Goal: Transaction & Acquisition: Purchase product/service

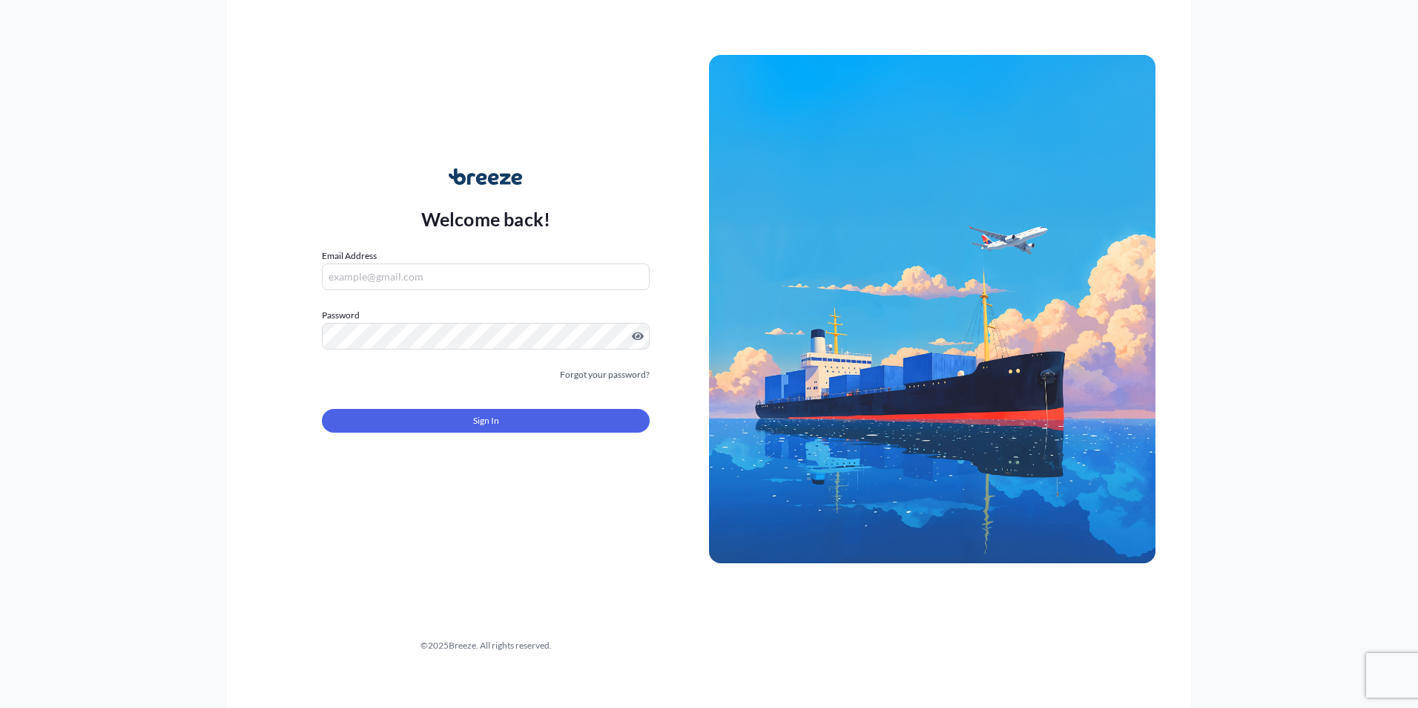
type input "[PERSON_NAME][EMAIL_ADDRESS][DOMAIN_NAME]"
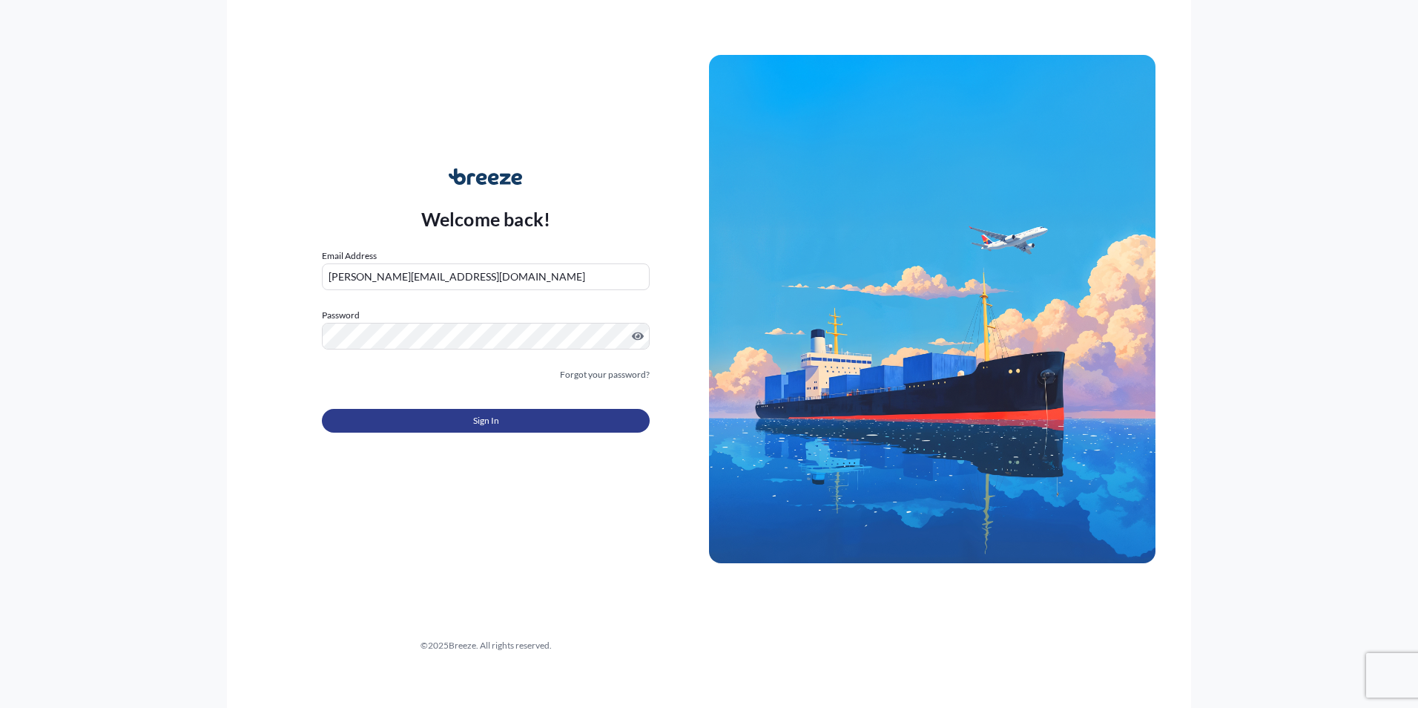
click at [484, 417] on span "Sign In" at bounding box center [486, 420] width 26 height 15
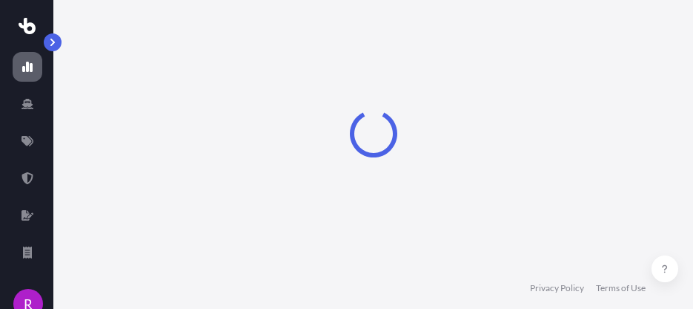
select select "2025"
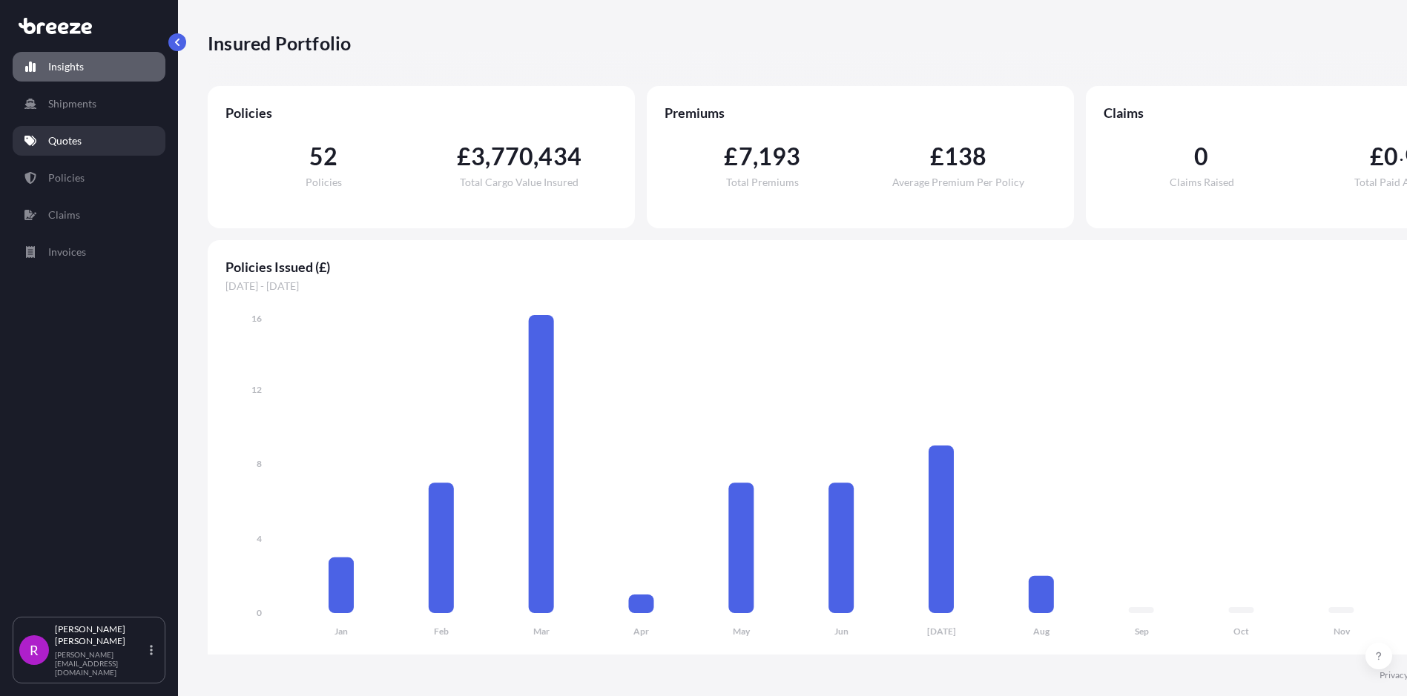
click at [75, 141] on p "Quotes" at bounding box center [64, 140] width 33 height 15
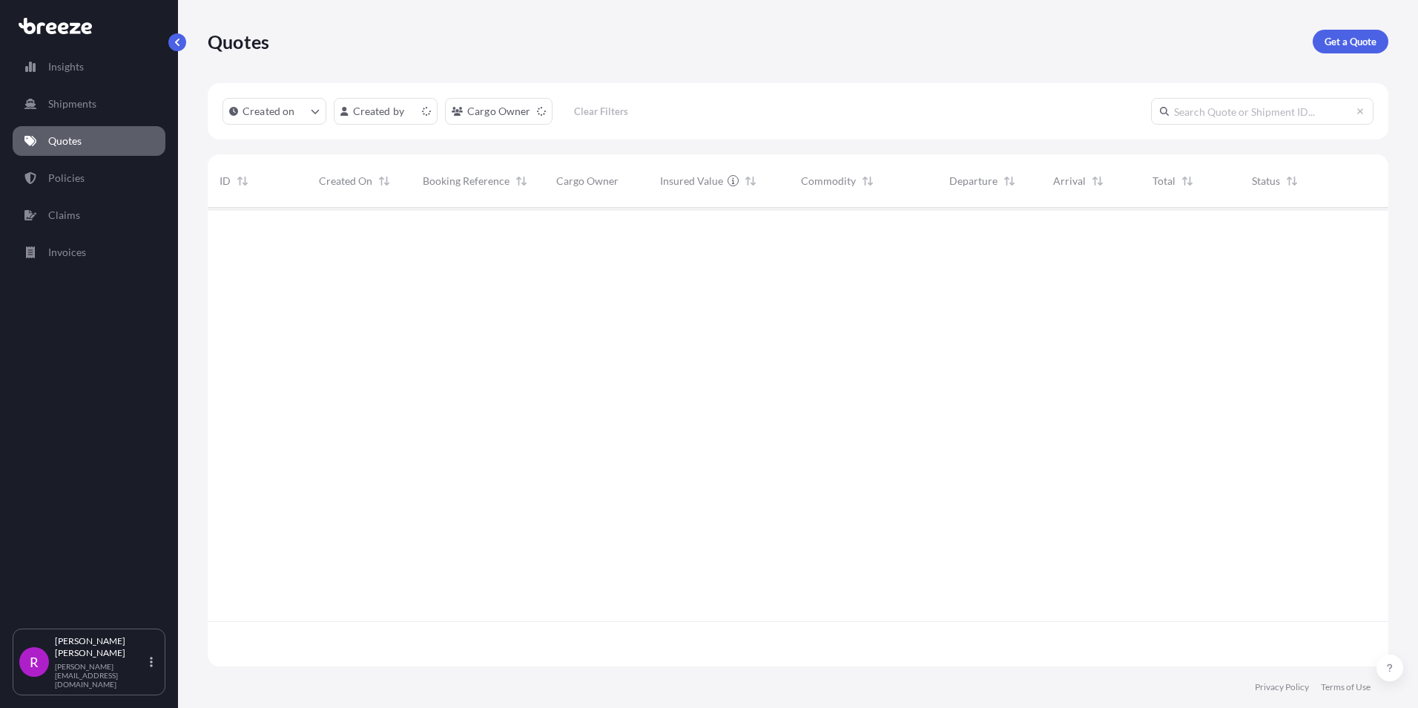
scroll to position [455, 1170]
click at [1348, 44] on p "Get a Quote" at bounding box center [1351, 41] width 52 height 15
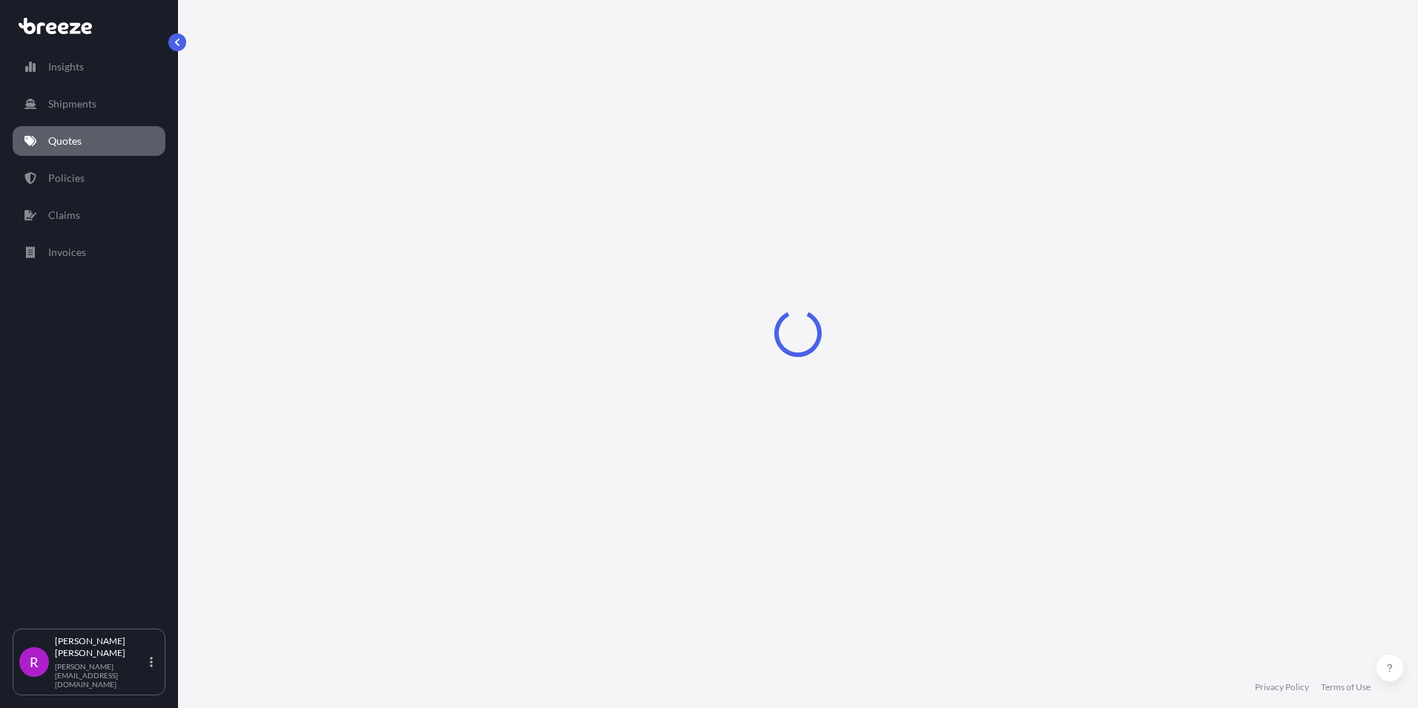
select select "Road"
select select "Sea"
select select "1"
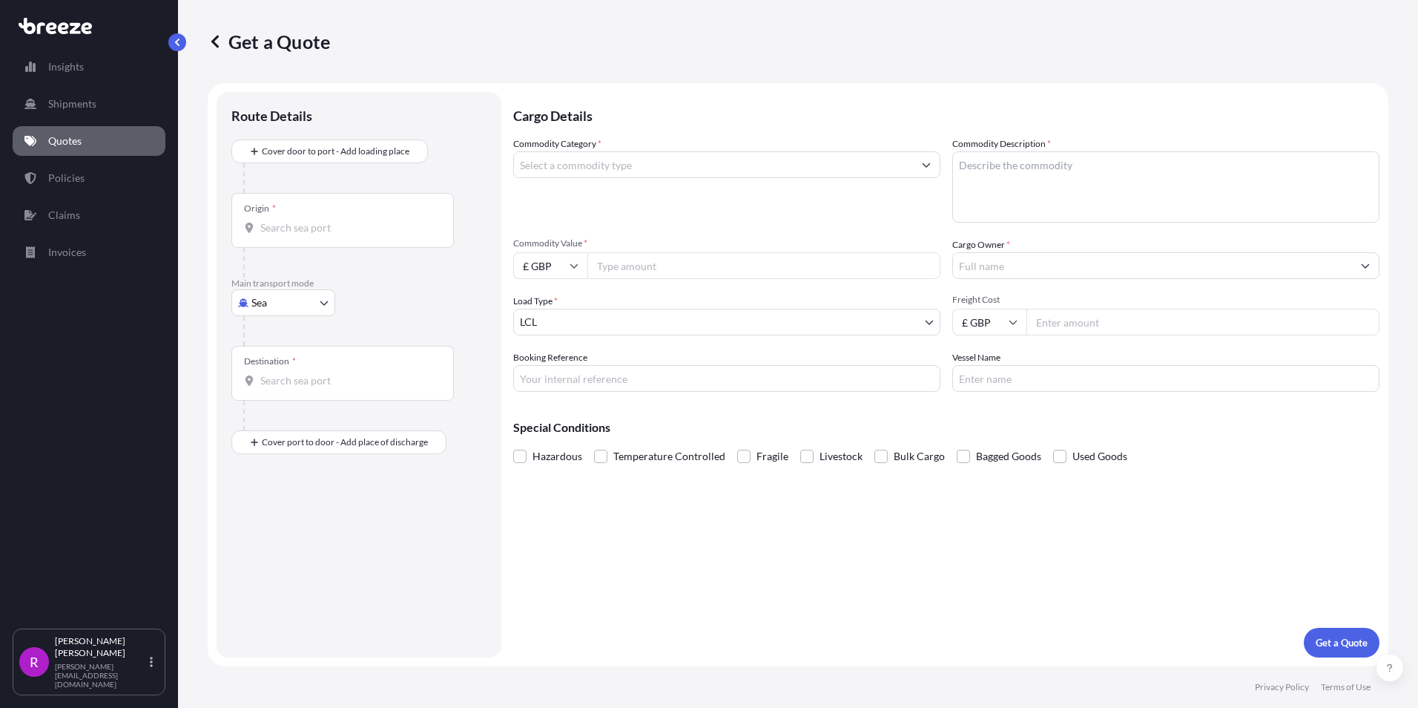
click at [287, 225] on input "Origin *" at bounding box center [347, 227] width 175 height 15
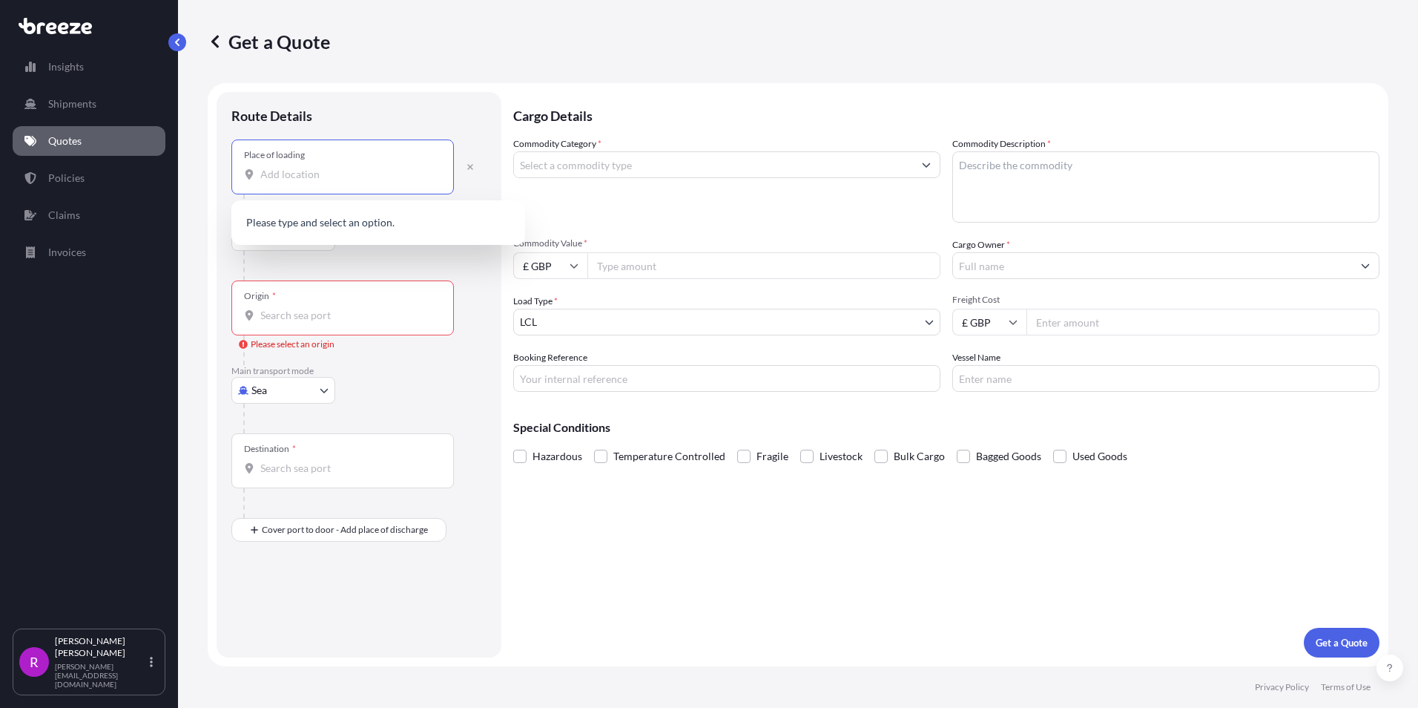
click at [298, 176] on input "Place of loading" at bounding box center [347, 174] width 175 height 15
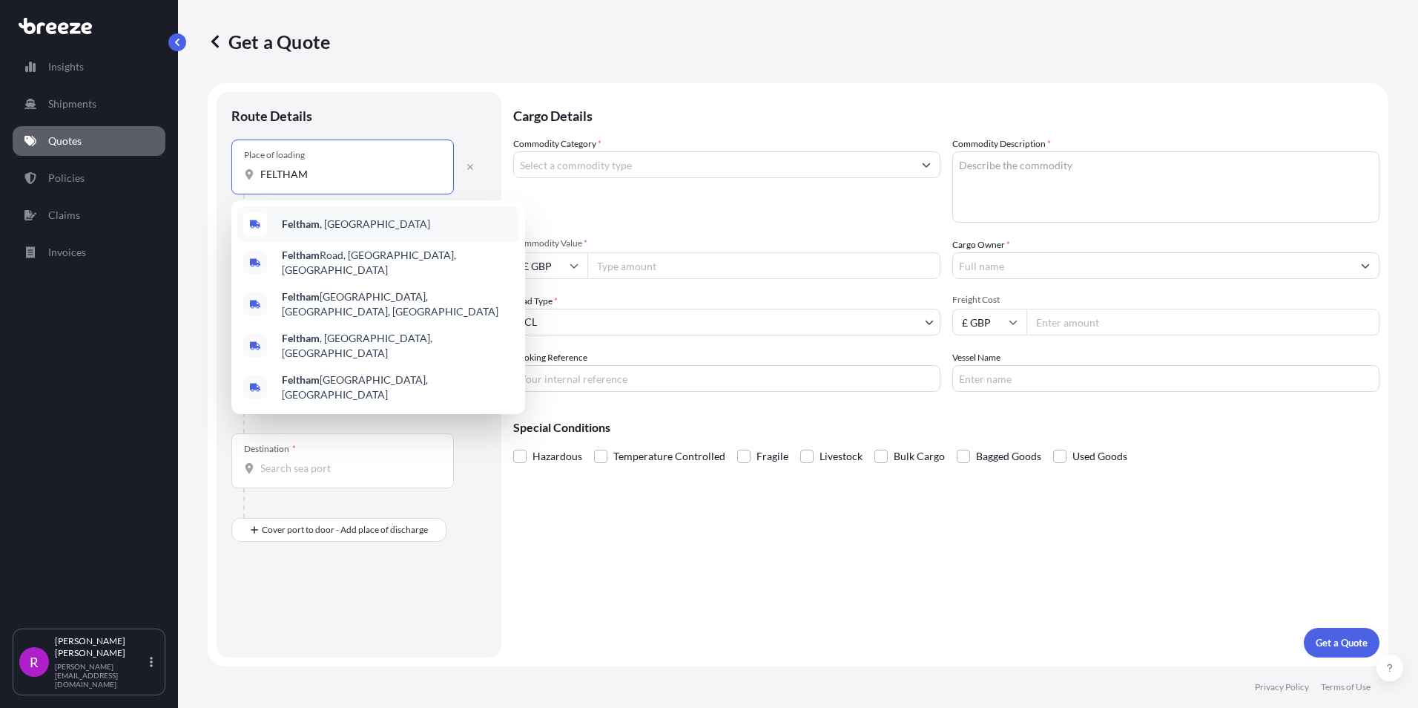
click at [365, 231] on div "[GEOGRAPHIC_DATA] , [GEOGRAPHIC_DATA]" at bounding box center [378, 224] width 282 height 36
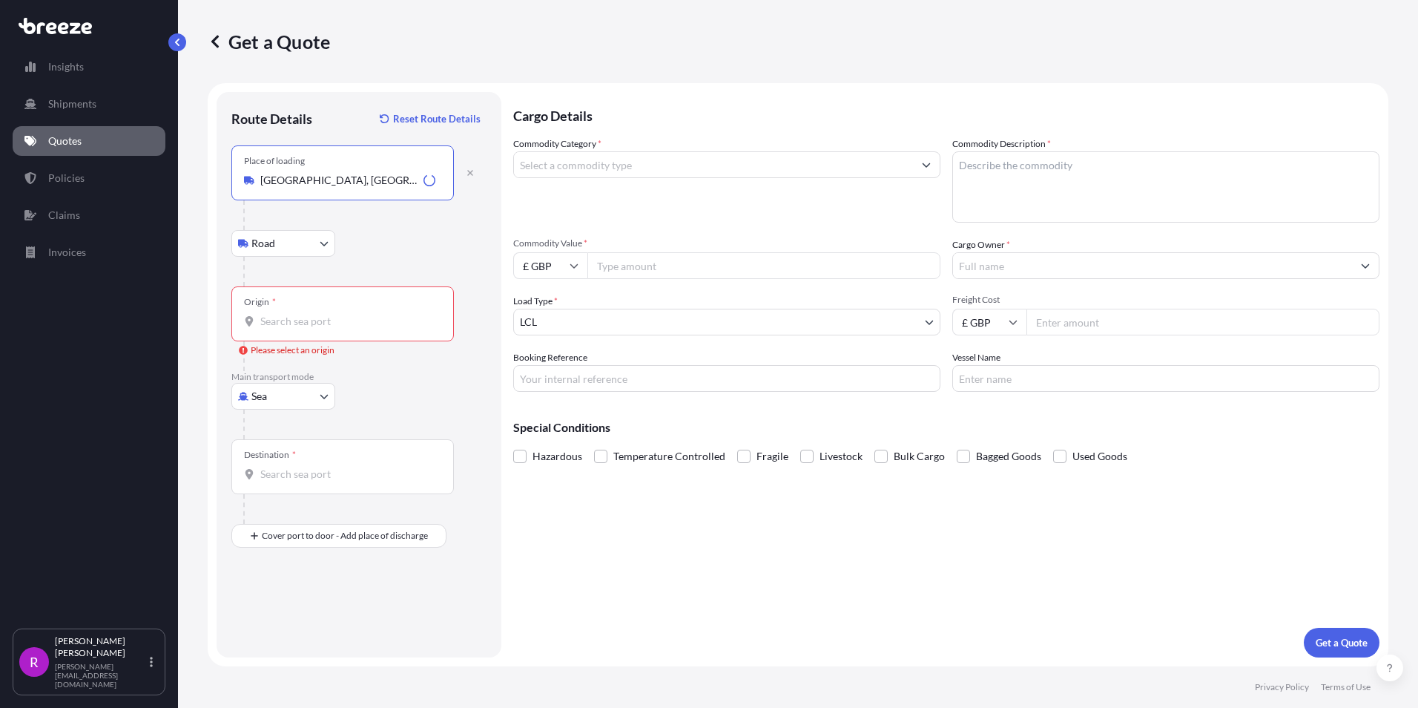
type input "[GEOGRAPHIC_DATA], [GEOGRAPHIC_DATA]"
click at [266, 315] on input "Origin * Please select an origin" at bounding box center [347, 321] width 175 height 15
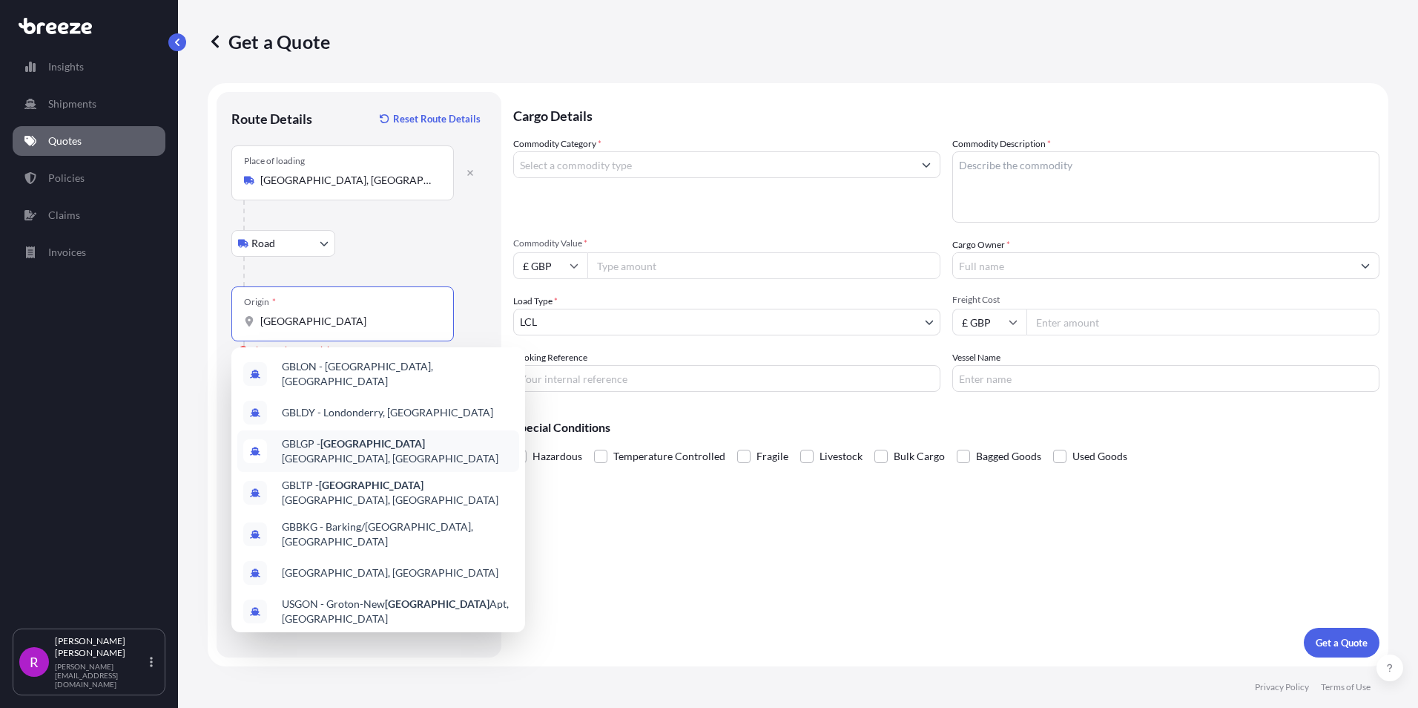
click at [367, 444] on span "GBLGP - [GEOGRAPHIC_DATA], [GEOGRAPHIC_DATA]" at bounding box center [397, 451] width 231 height 30
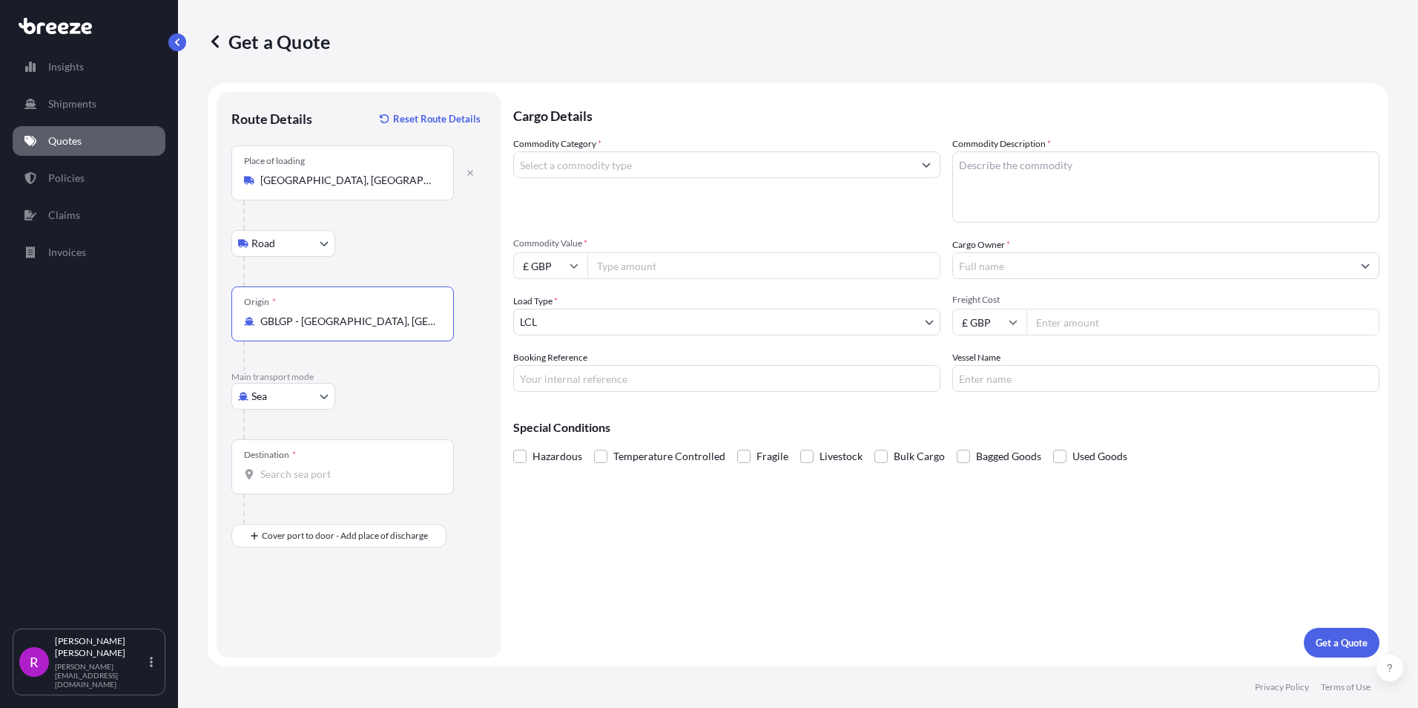
type input "GBLGP - [GEOGRAPHIC_DATA], [GEOGRAPHIC_DATA]"
click at [264, 464] on div "Destination *" at bounding box center [342, 466] width 222 height 55
click at [264, 467] on input "Destination *" at bounding box center [347, 474] width 175 height 15
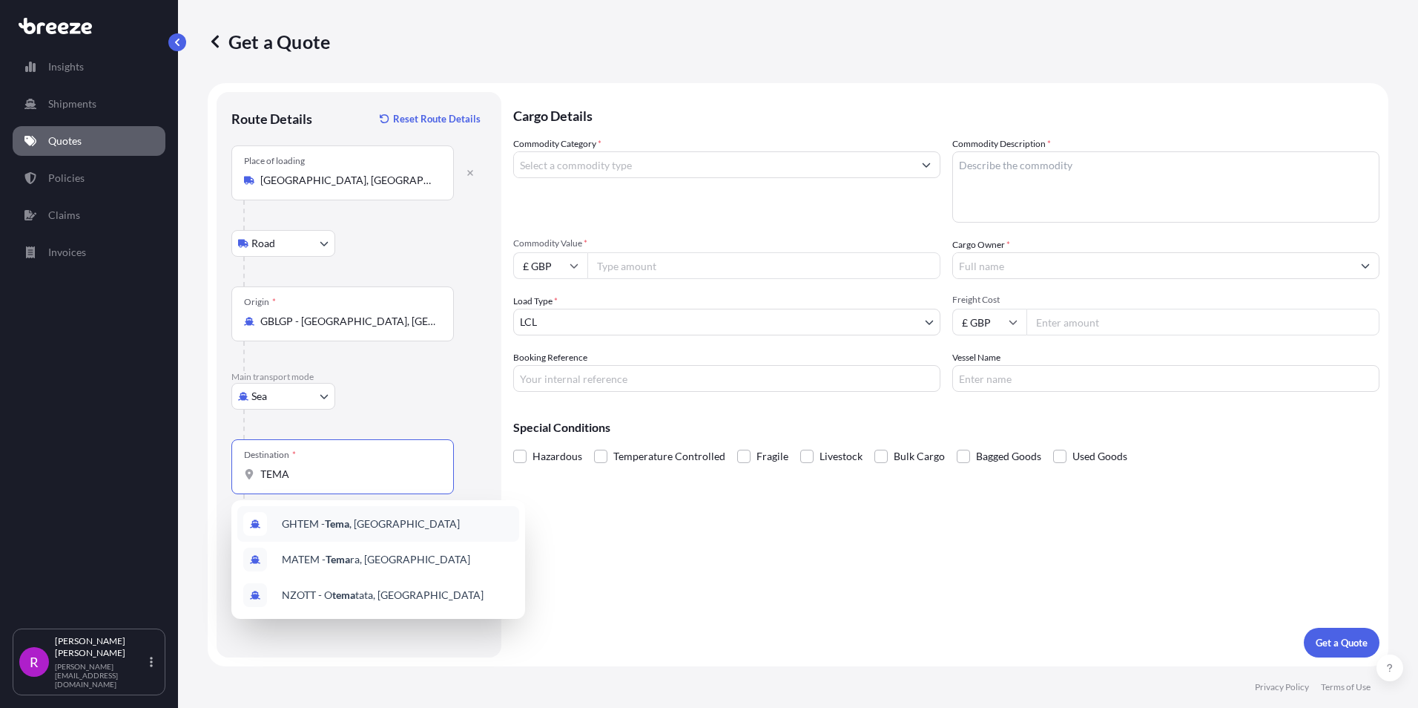
click at [314, 530] on span "GHTEM - [GEOGRAPHIC_DATA] , [GEOGRAPHIC_DATA]" at bounding box center [371, 523] width 178 height 15
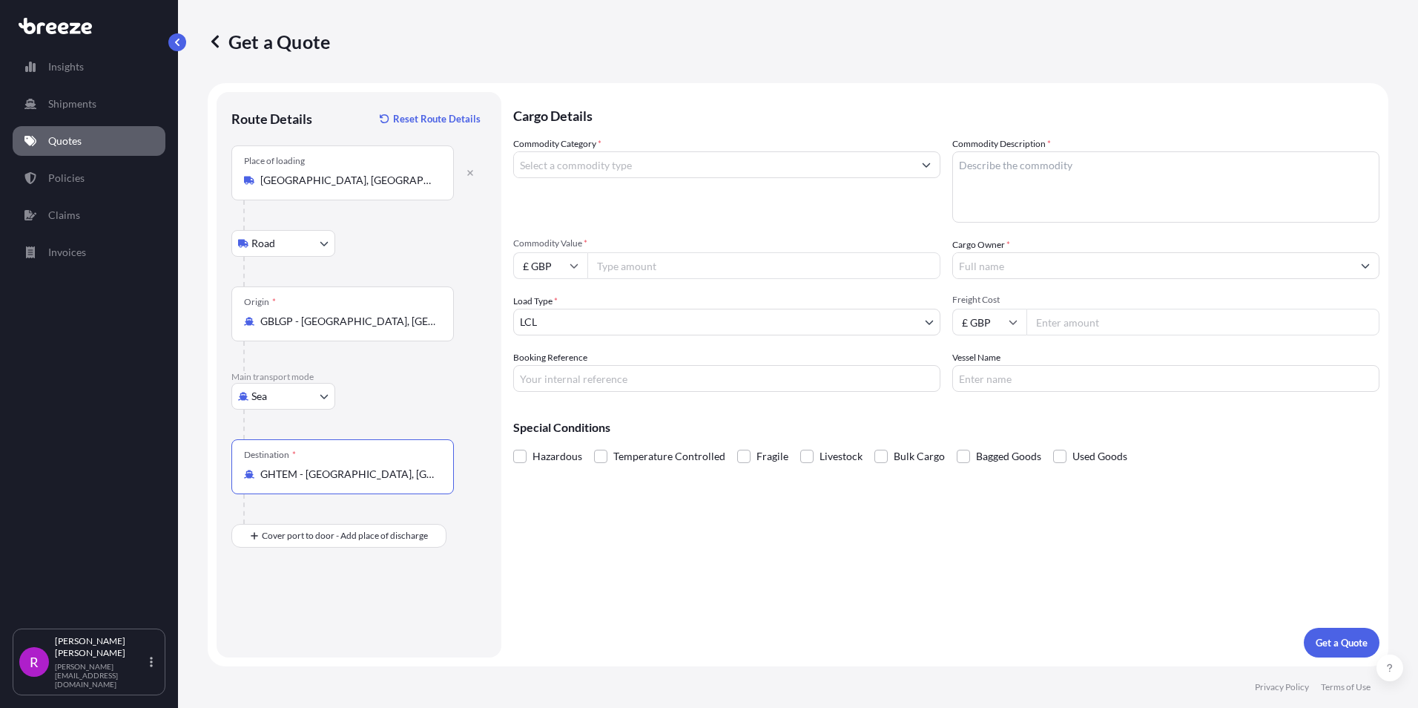
type input "GHTEM - [GEOGRAPHIC_DATA], [GEOGRAPHIC_DATA]"
click at [586, 173] on input "Commodity Category *" at bounding box center [713, 164] width 399 height 27
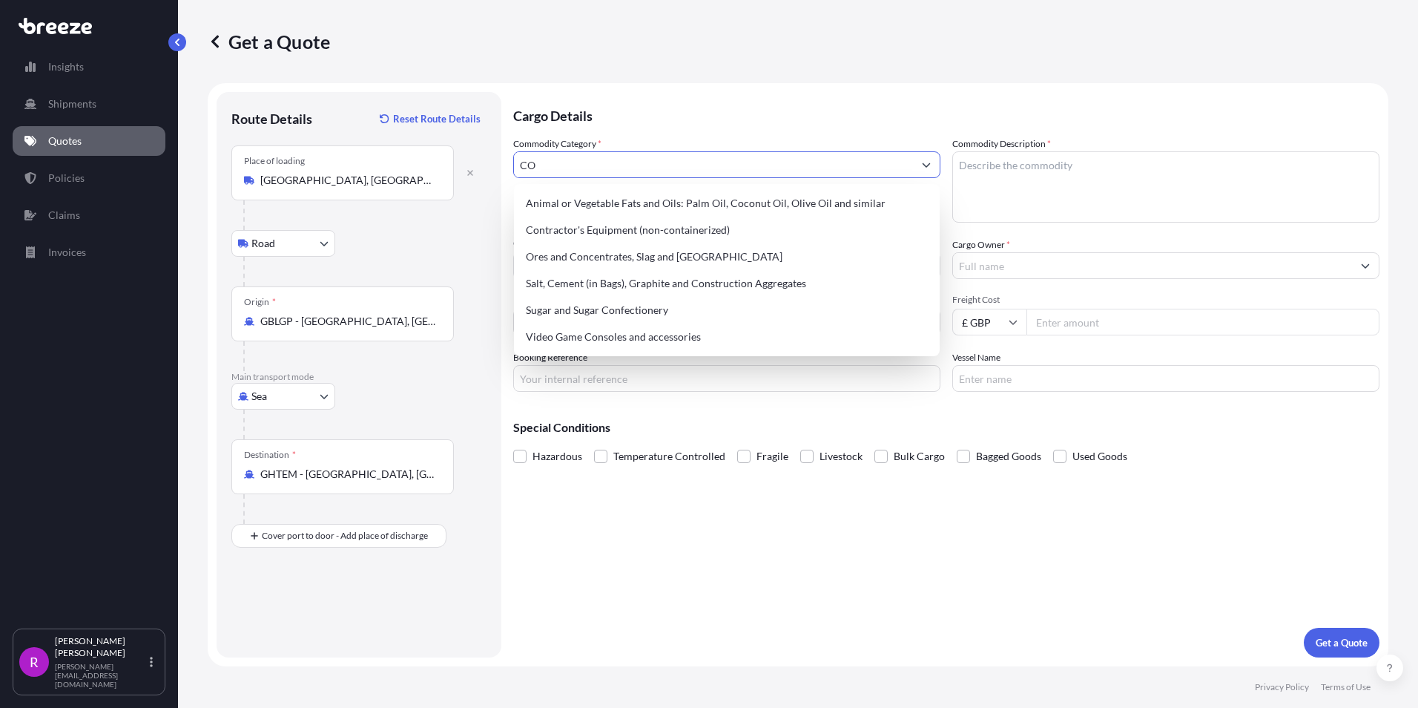
type input "C"
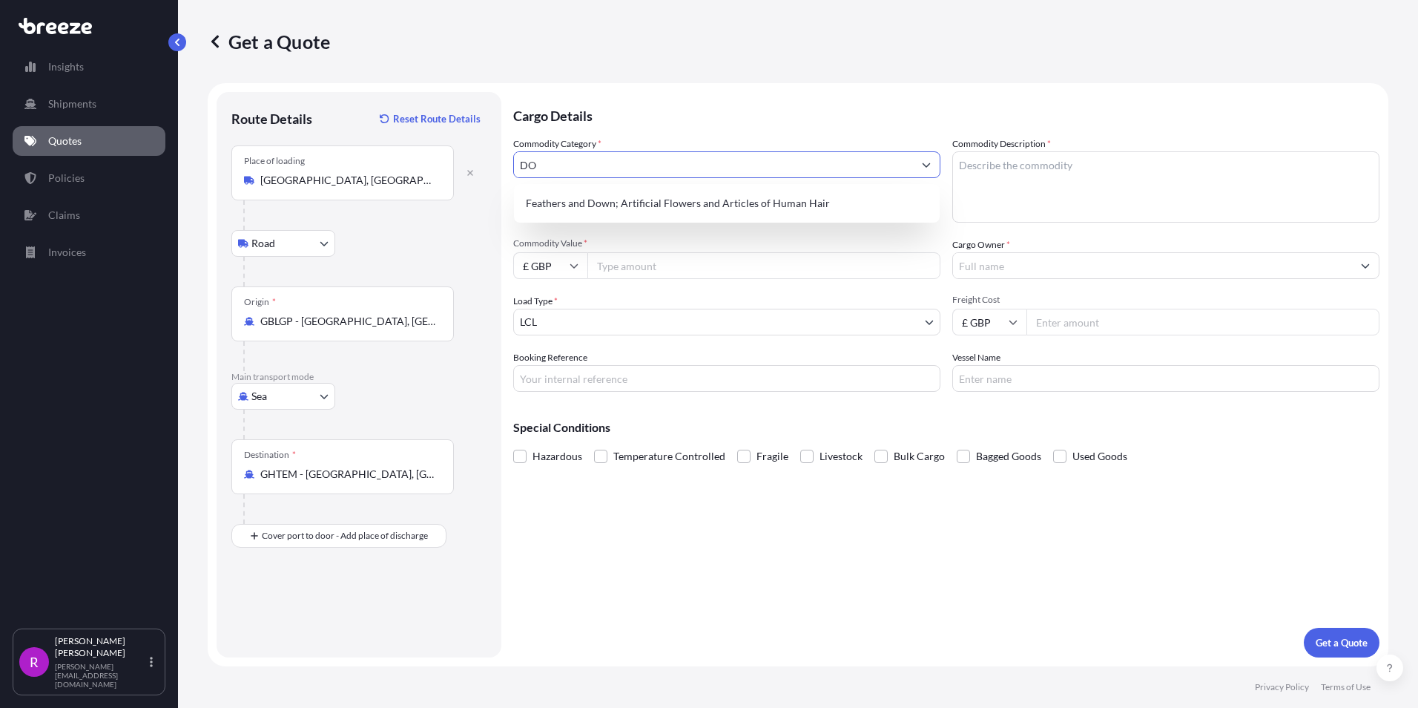
type input "D"
type input "W"
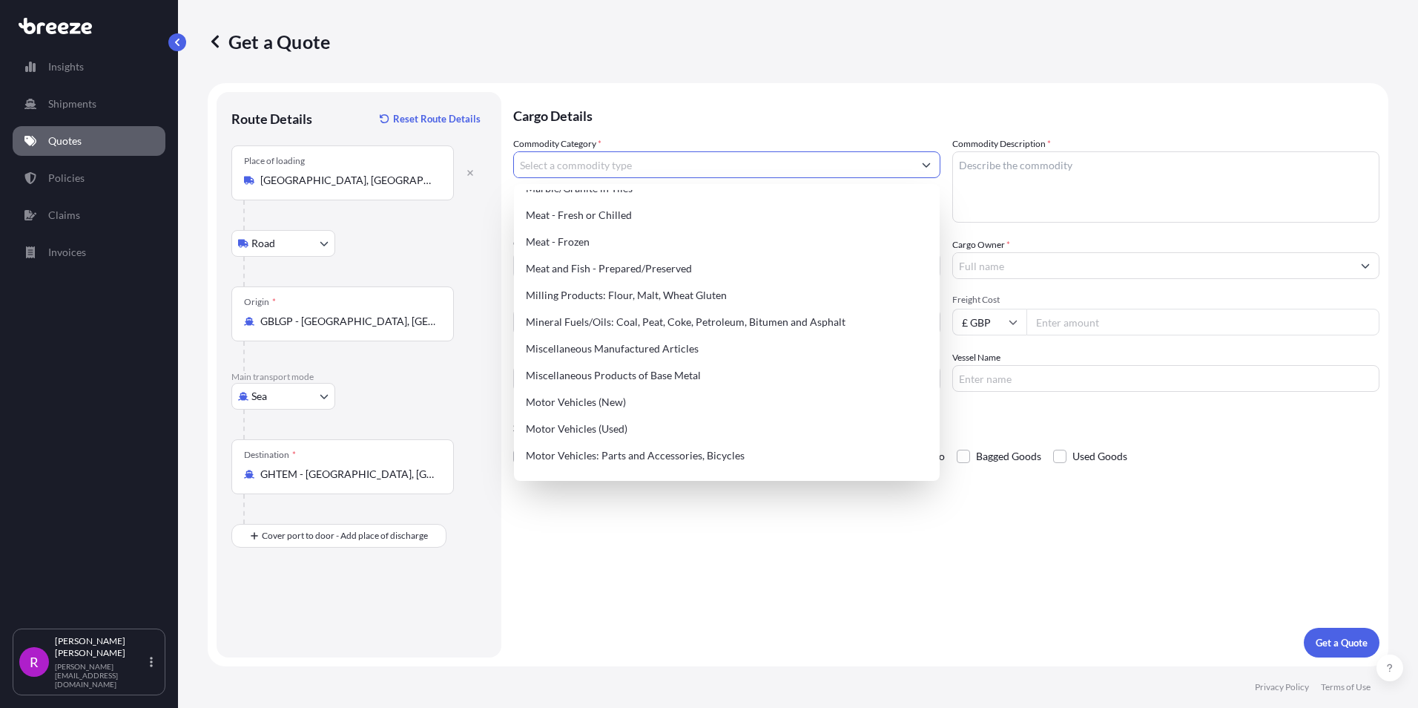
scroll to position [1948, 0]
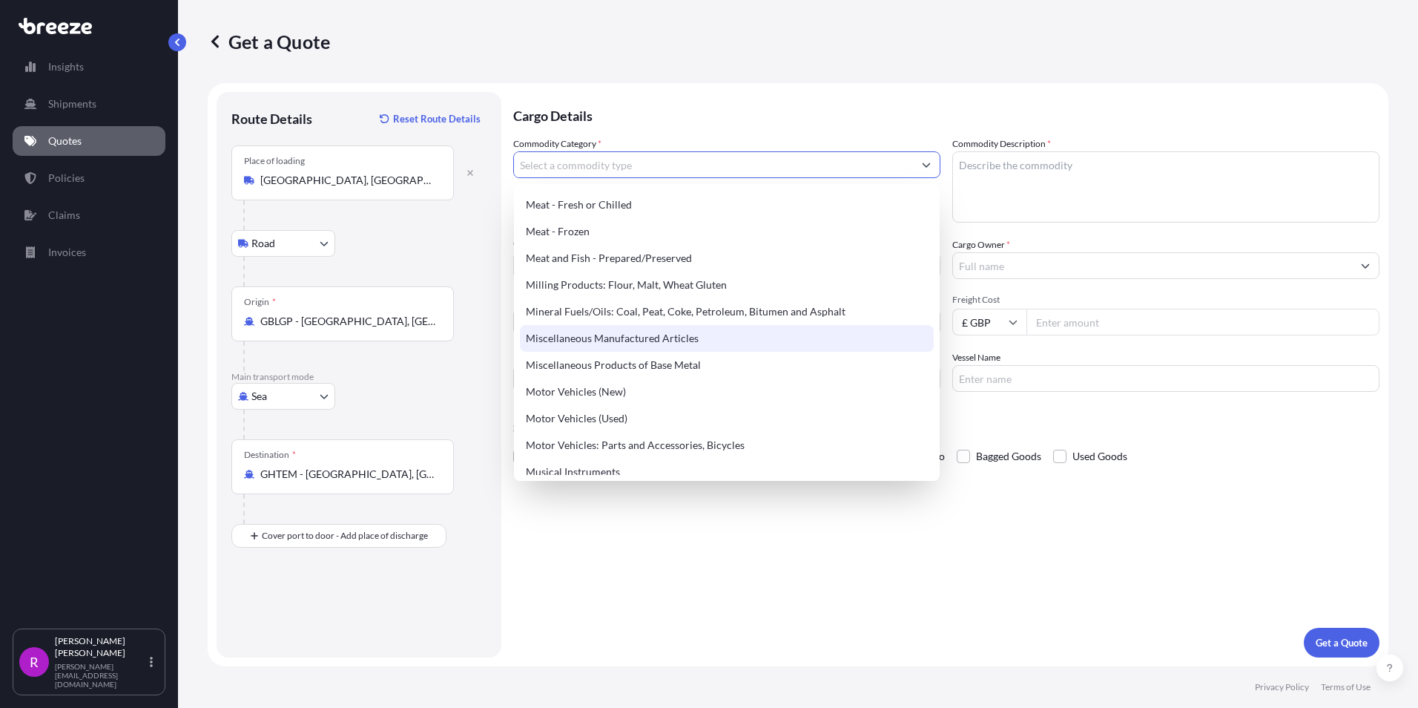
click at [658, 343] on div "Miscellaneous Manufactured Articles" at bounding box center [727, 338] width 414 height 27
type input "Miscellaneous Manufactured Articles"
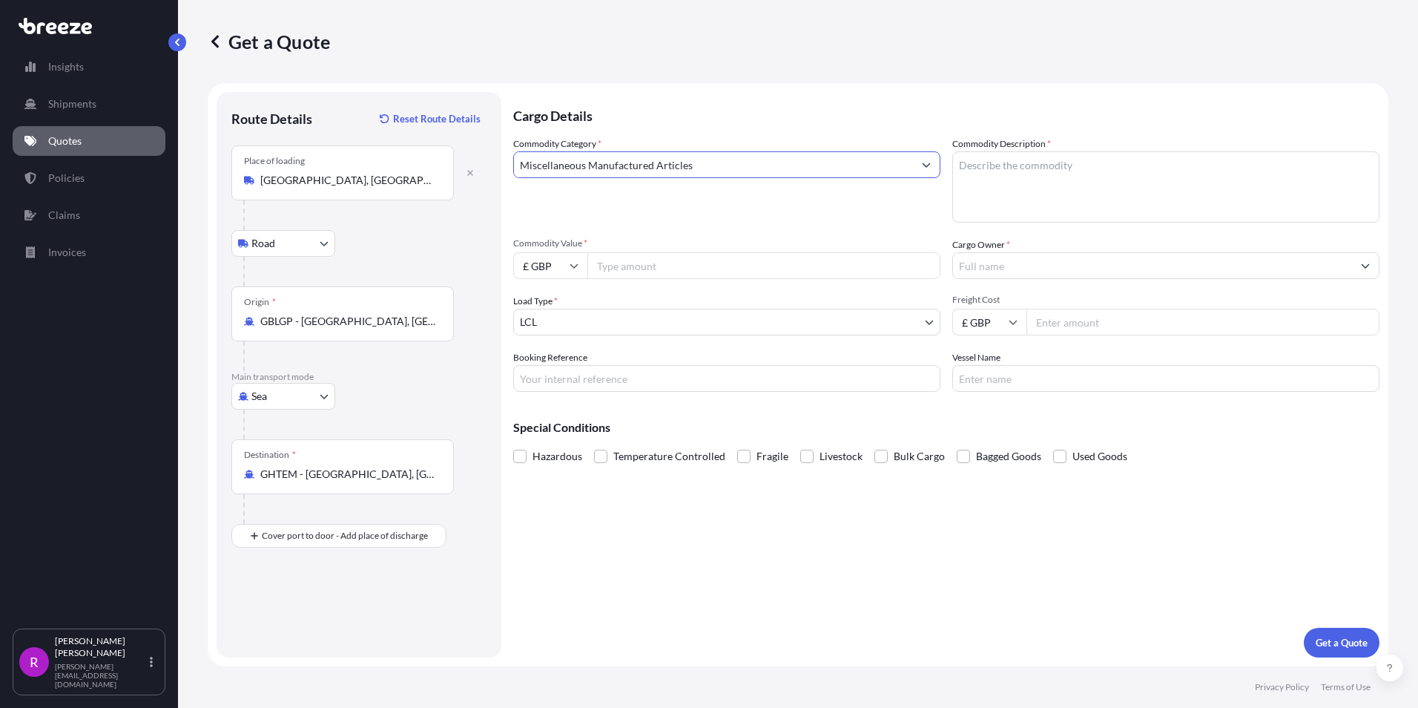
click at [1015, 172] on textarea "Commodity Description *" at bounding box center [1165, 186] width 427 height 71
click at [642, 257] on input "Commodity Value *" at bounding box center [763, 265] width 353 height 27
click at [1008, 164] on textarea "WINDOW FRAME AND ACCRSSORIES" at bounding box center [1165, 186] width 427 height 71
click at [1005, 199] on textarea "WINDOW ALUMINIUM FRAME AND ACCRSSORIES" at bounding box center [1165, 186] width 427 height 71
type textarea "WINDOW ALUMINIUM FRAME AND ACCRSSORIES"
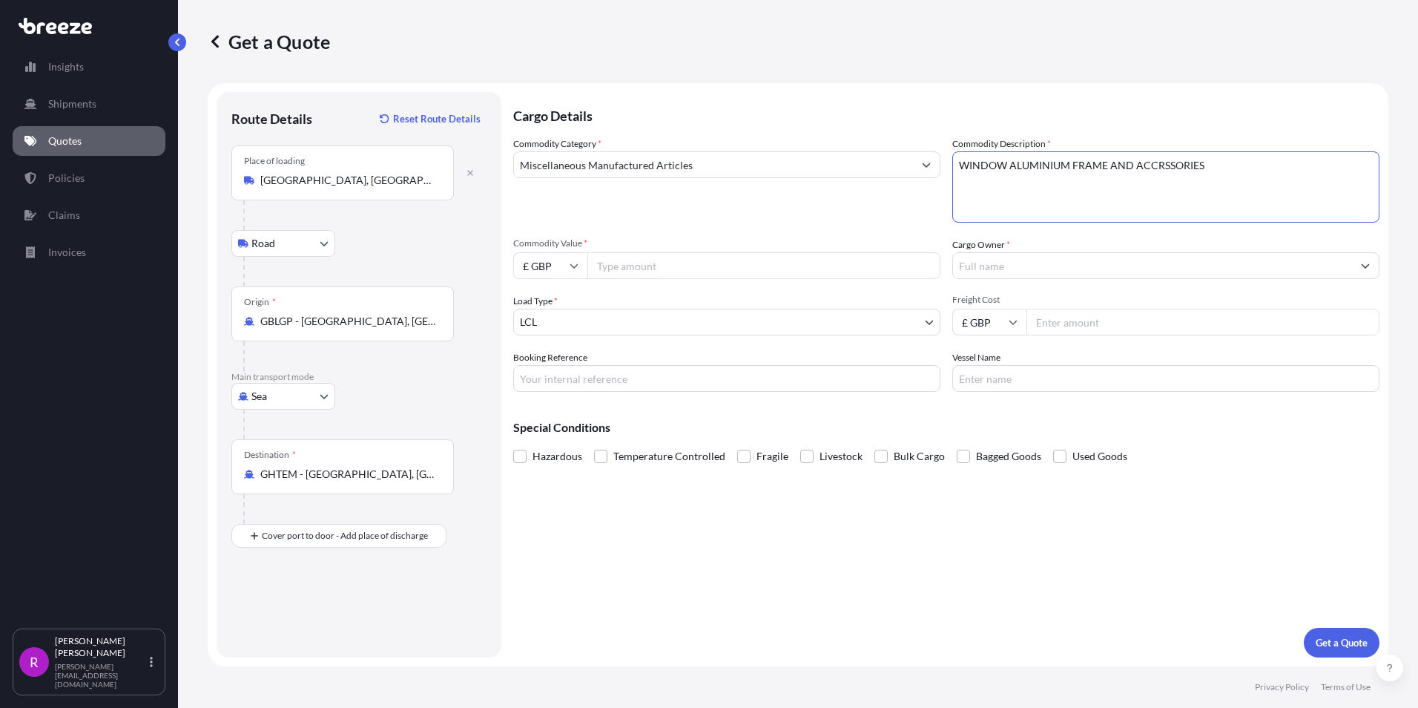
click at [646, 274] on input "Commodity Value *" at bounding box center [763, 265] width 353 height 27
type input "392605.50"
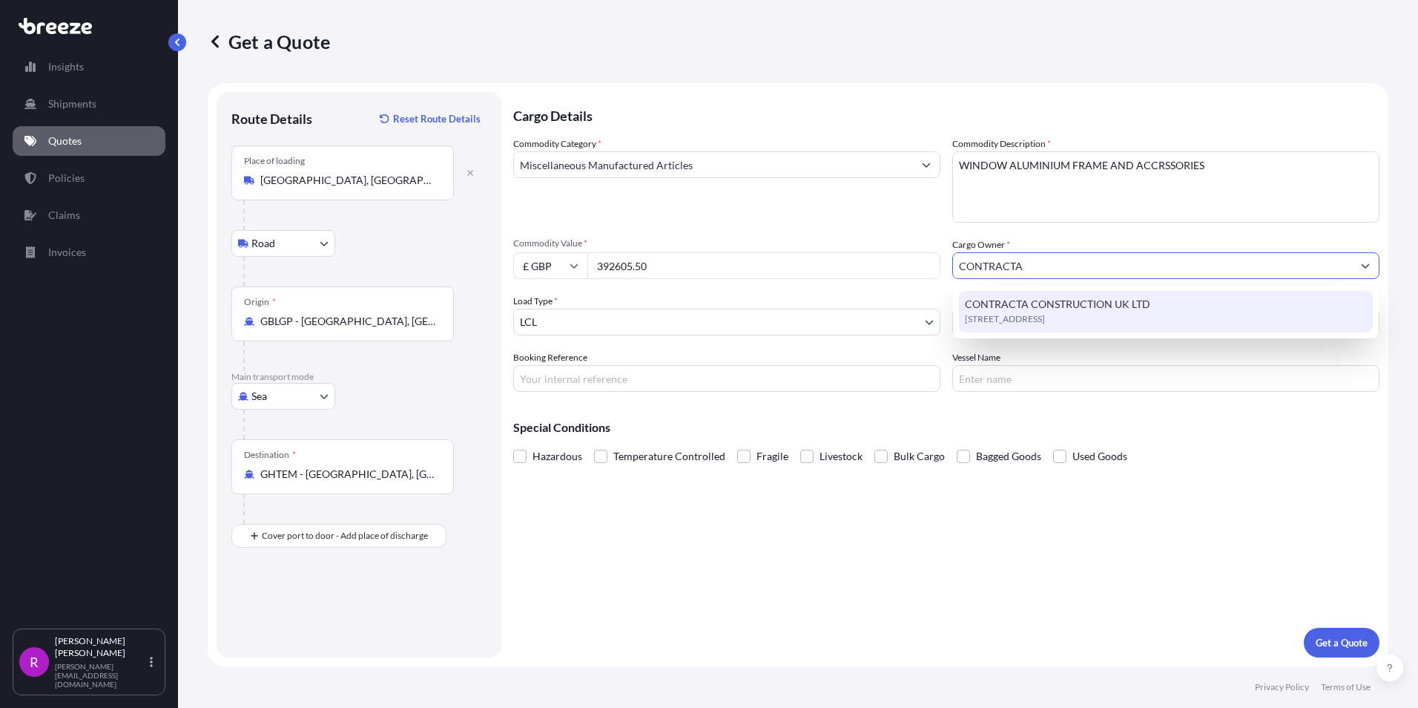
click at [1021, 312] on span "[STREET_ADDRESS]" at bounding box center [1005, 318] width 80 height 15
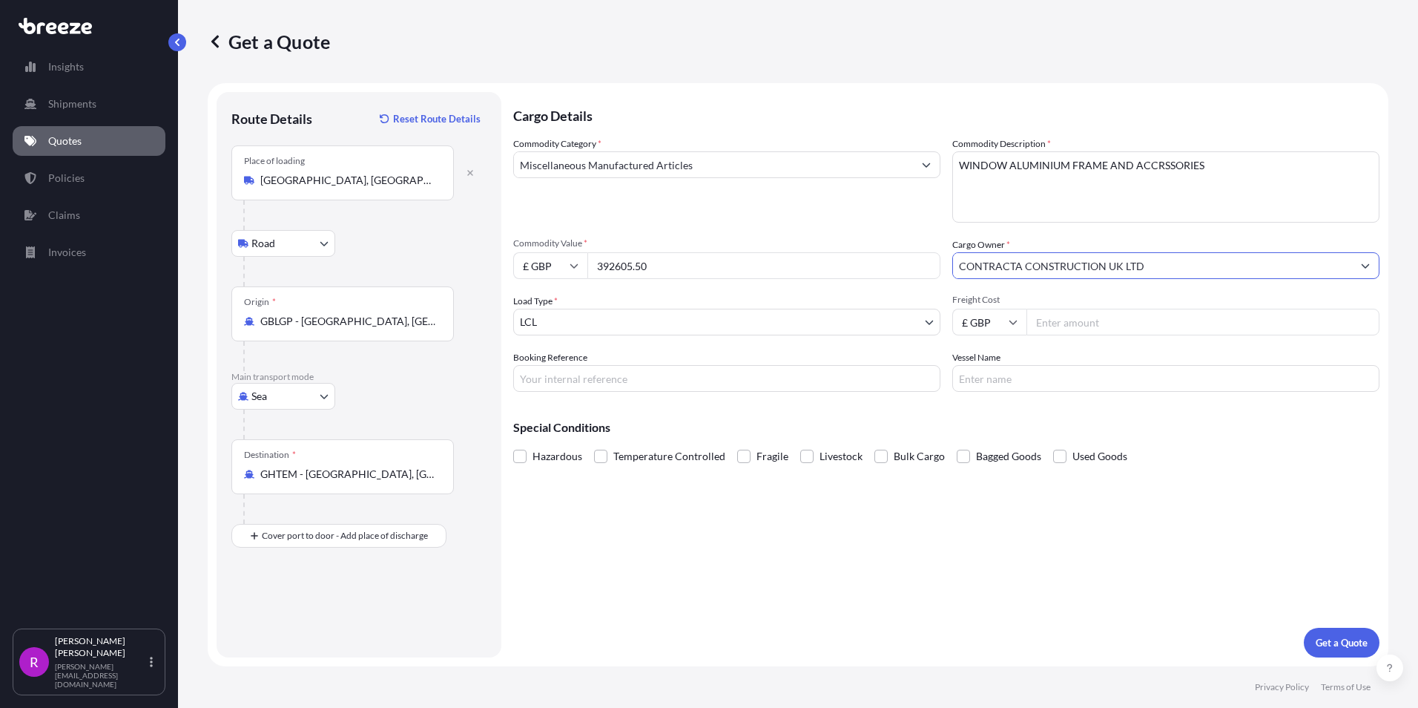
type input "CONTRACTA CONSTRUCTION UK LTD"
click at [583, 326] on body "15 options available. 7 options available. 3 options available. 2 options avail…" at bounding box center [709, 354] width 1418 height 708
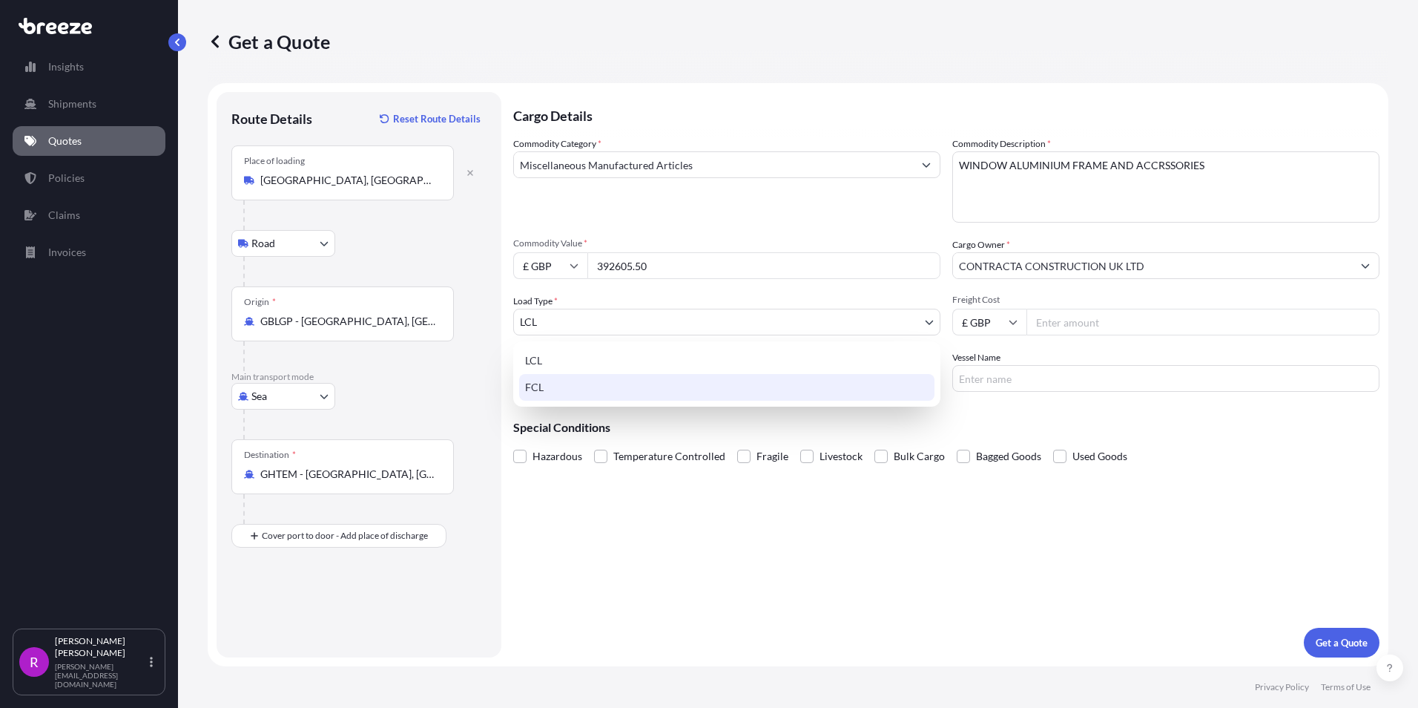
click at [541, 387] on div "FCL" at bounding box center [726, 387] width 415 height 27
select select "2"
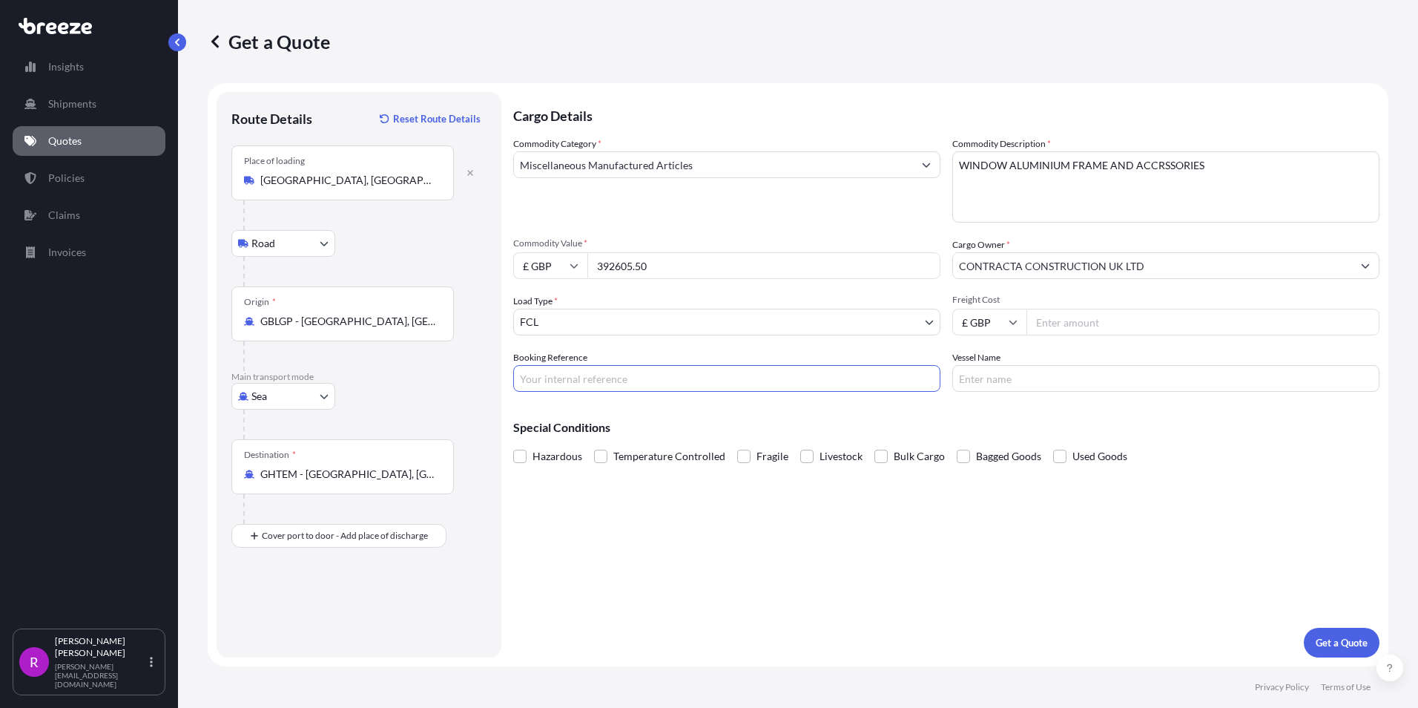
click at [544, 380] on input "Booking Reference" at bounding box center [726, 378] width 427 height 27
type input "FSE-550"
click at [992, 363] on label "Vessel Name" at bounding box center [976, 357] width 48 height 15
click at [992, 365] on input "Vessel Name" at bounding box center [1165, 378] width 427 height 27
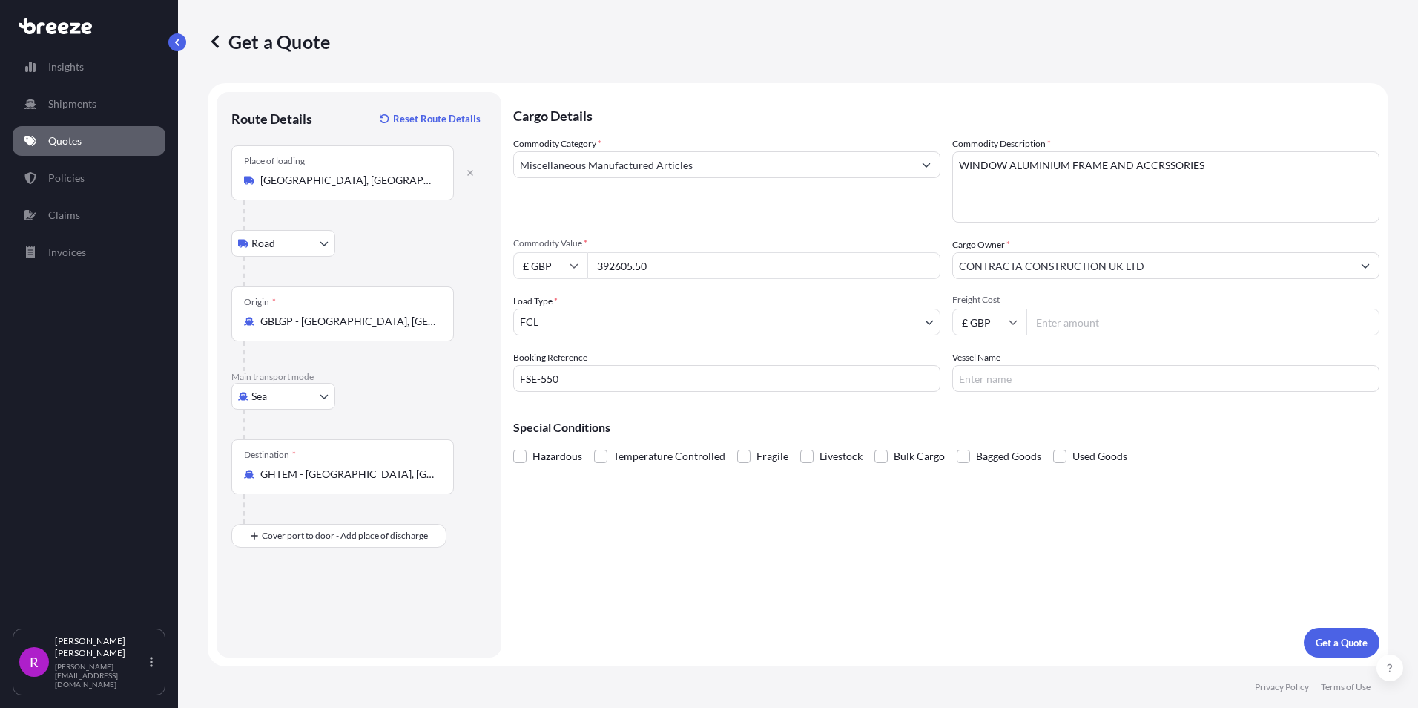
click at [1012, 383] on input "Vessel Name" at bounding box center [1165, 378] width 427 height 27
paste input "MSC [PERSON_NAME] - NY532A"
type input "MSC [PERSON_NAME] - NY532A"
click at [911, 554] on div "Cargo Details Commodity Category * Miscellaneous Manufactured Articles Commodit…" at bounding box center [946, 374] width 866 height 565
click at [1330, 639] on p "Get a Quote" at bounding box center [1342, 642] width 52 height 15
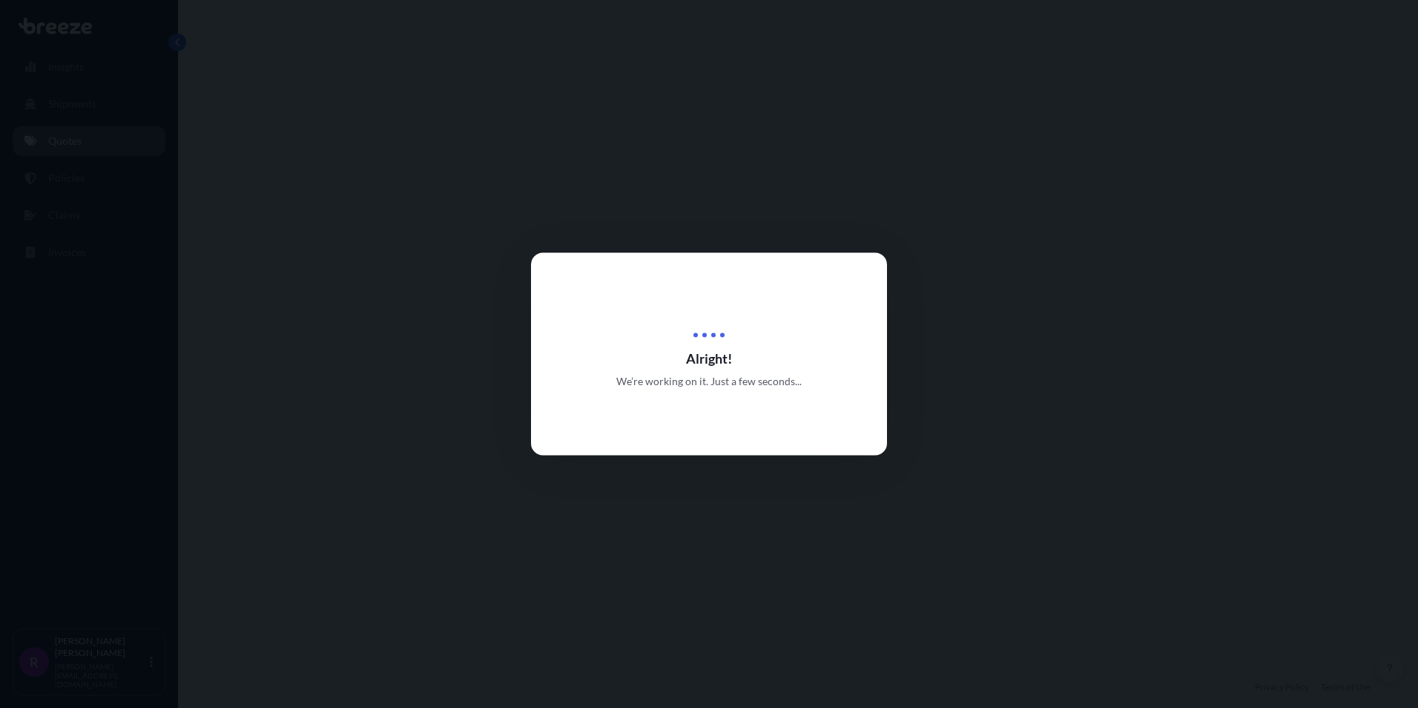
select select "Road"
select select "Sea"
select select "2"
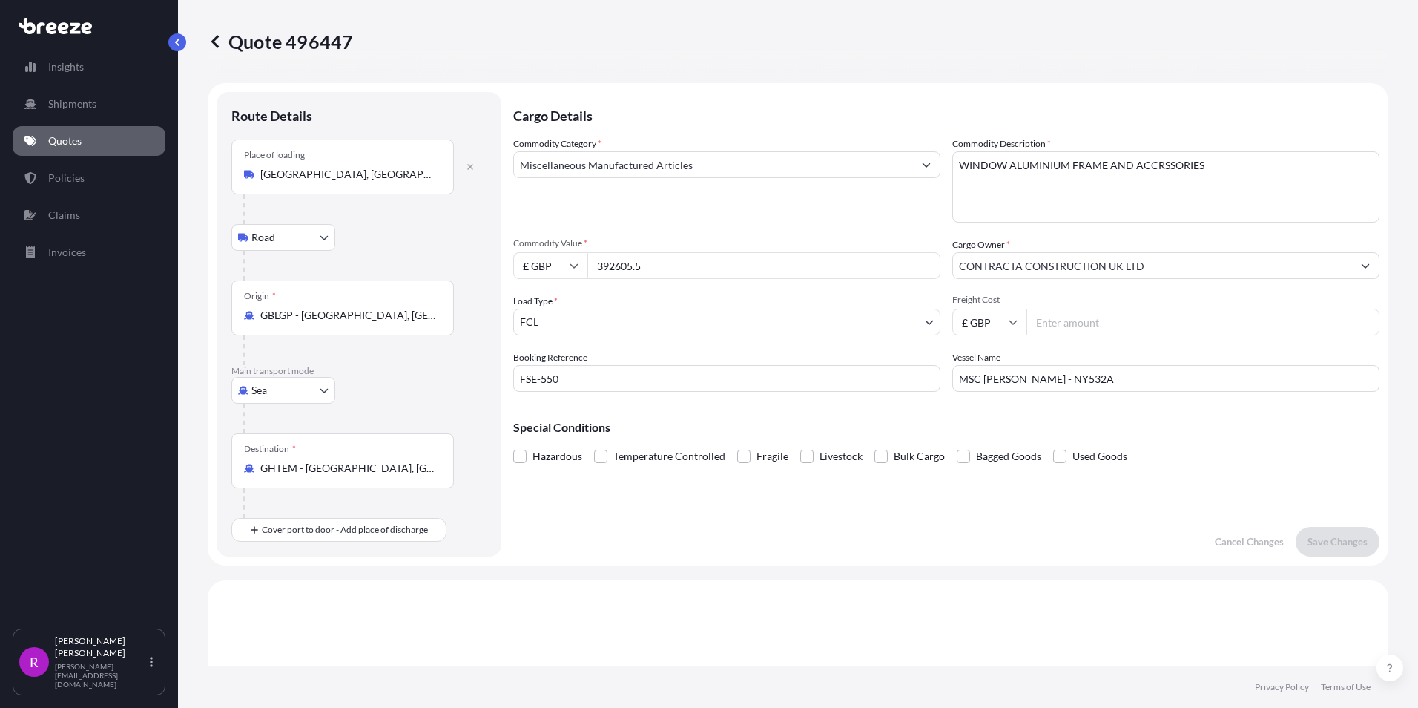
click at [1060, 326] on input "Freight Cost" at bounding box center [1202, 322] width 353 height 27
click at [1107, 332] on input "Freight Cost" at bounding box center [1202, 322] width 353 height 27
type input "16590.00"
click at [1325, 534] on p "Save Changes" at bounding box center [1338, 541] width 60 height 15
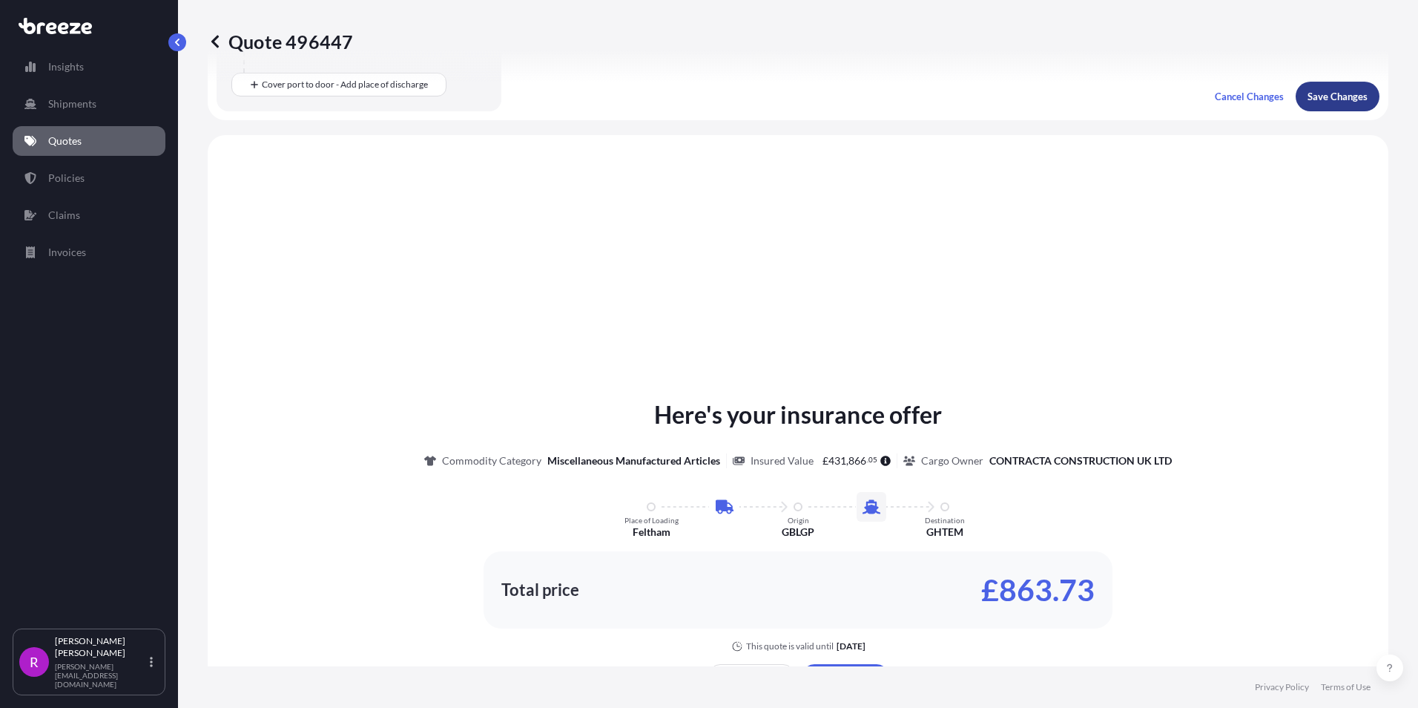
scroll to position [506, 0]
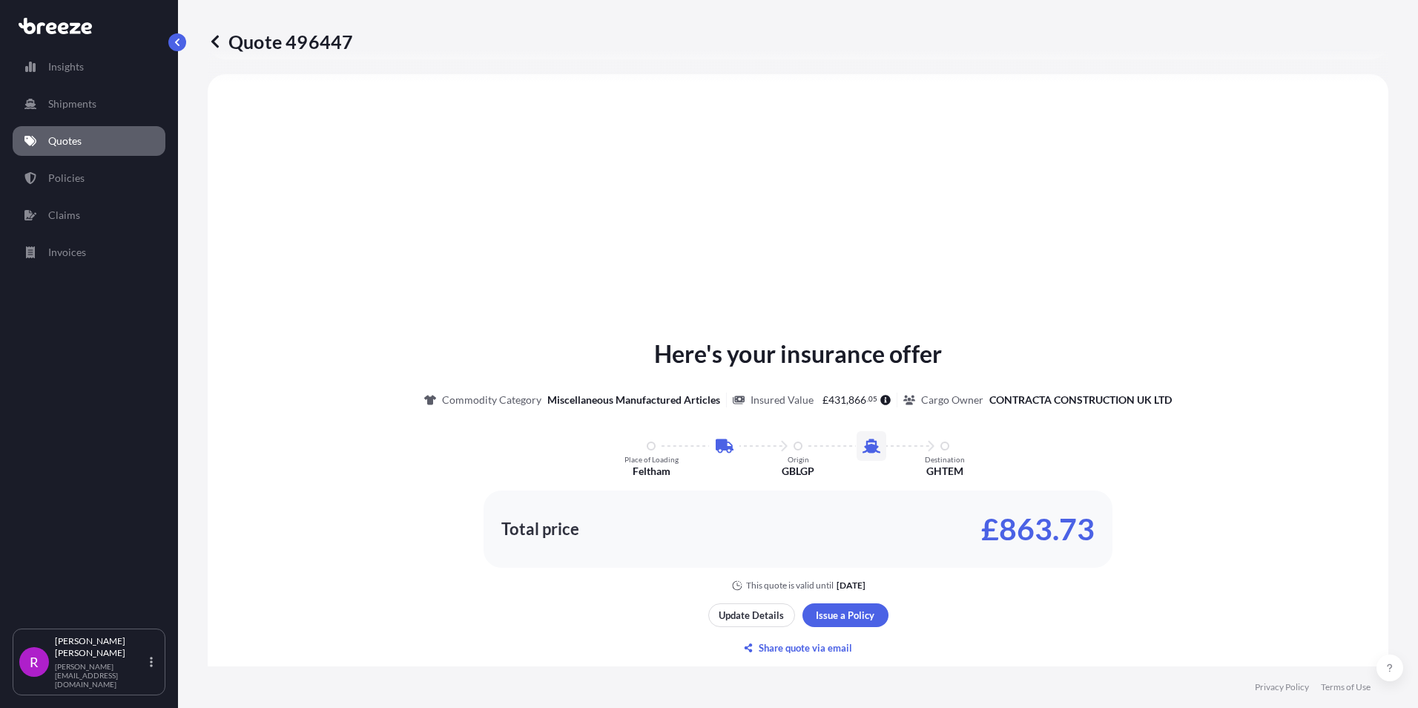
select select "Road"
select select "Sea"
select select "2"
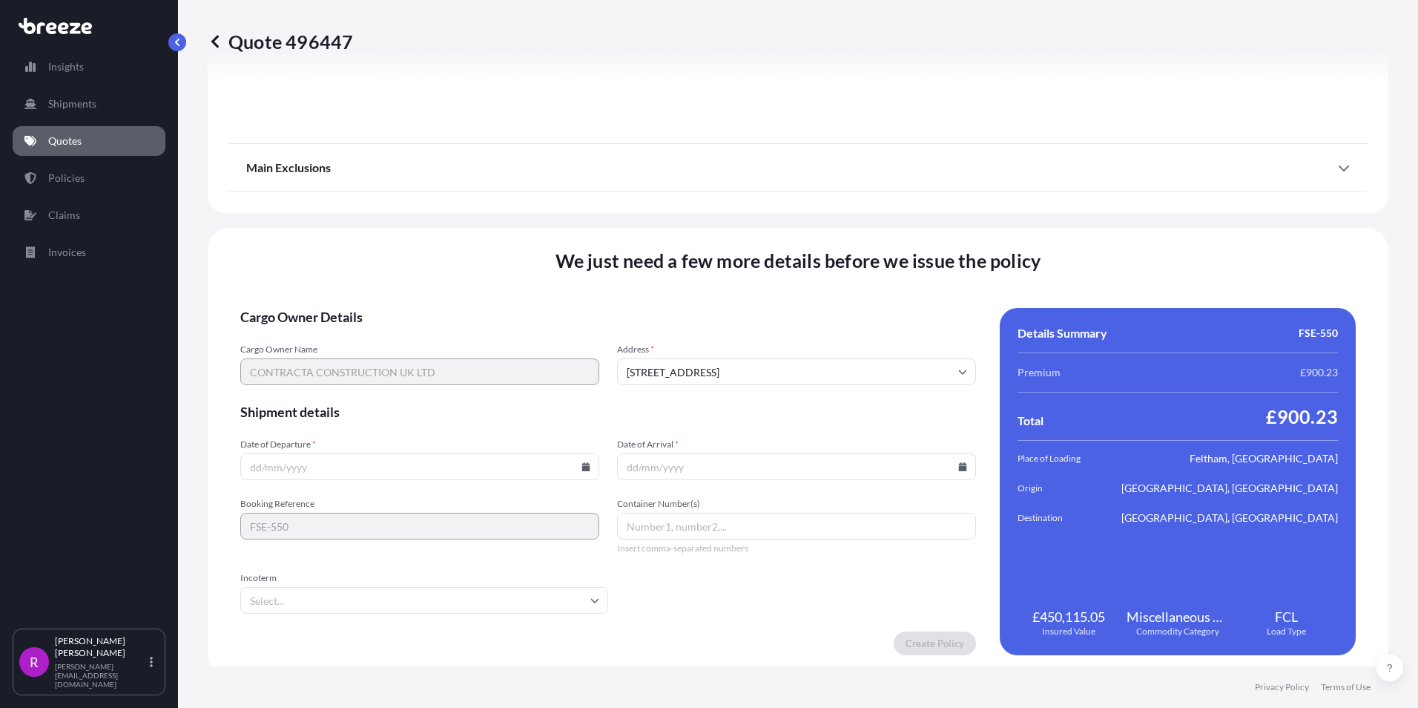
scroll to position [1750, 0]
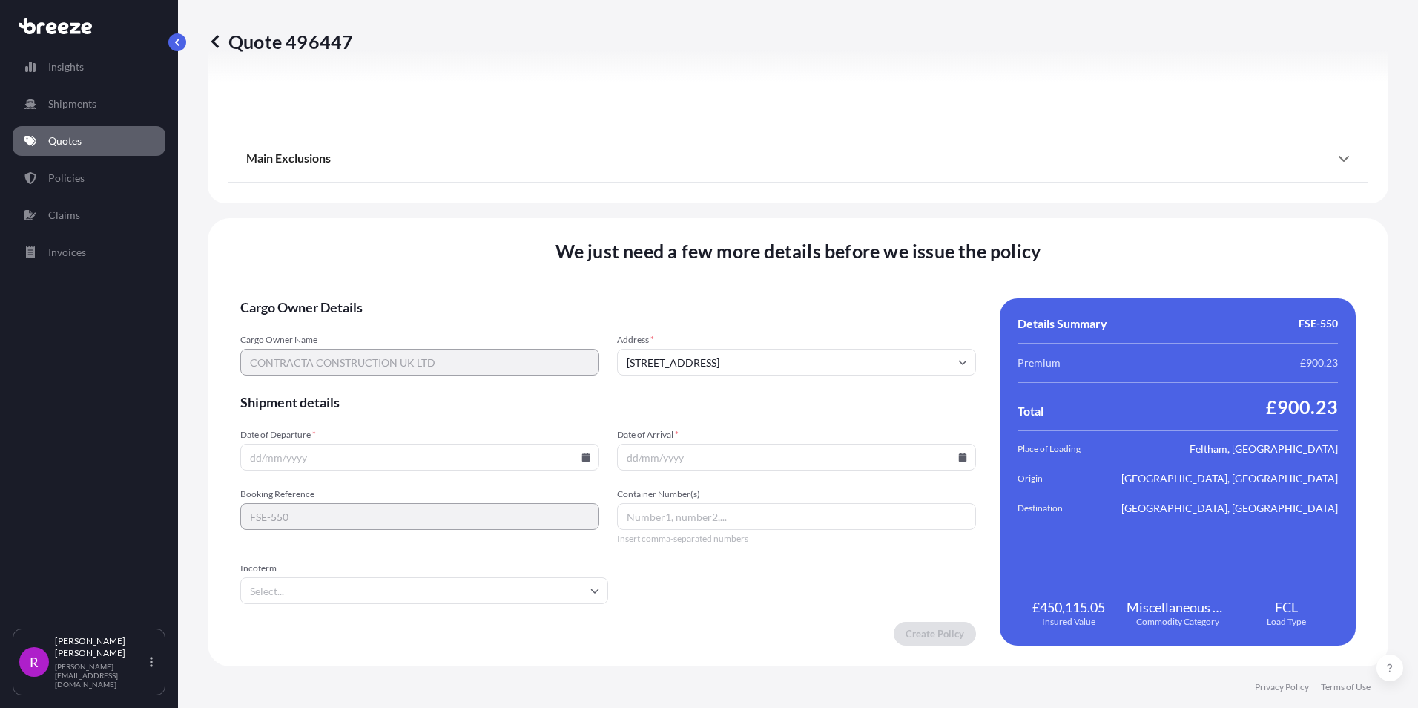
click at [260, 461] on input "Date of Departure *" at bounding box center [419, 457] width 359 height 27
type input "[DATE]"
click at [627, 460] on input "Date of Arrival *" at bounding box center [796, 457] width 359 height 27
type input "[DATE]"
click at [637, 517] on input "Container Number(s)" at bounding box center [796, 516] width 359 height 27
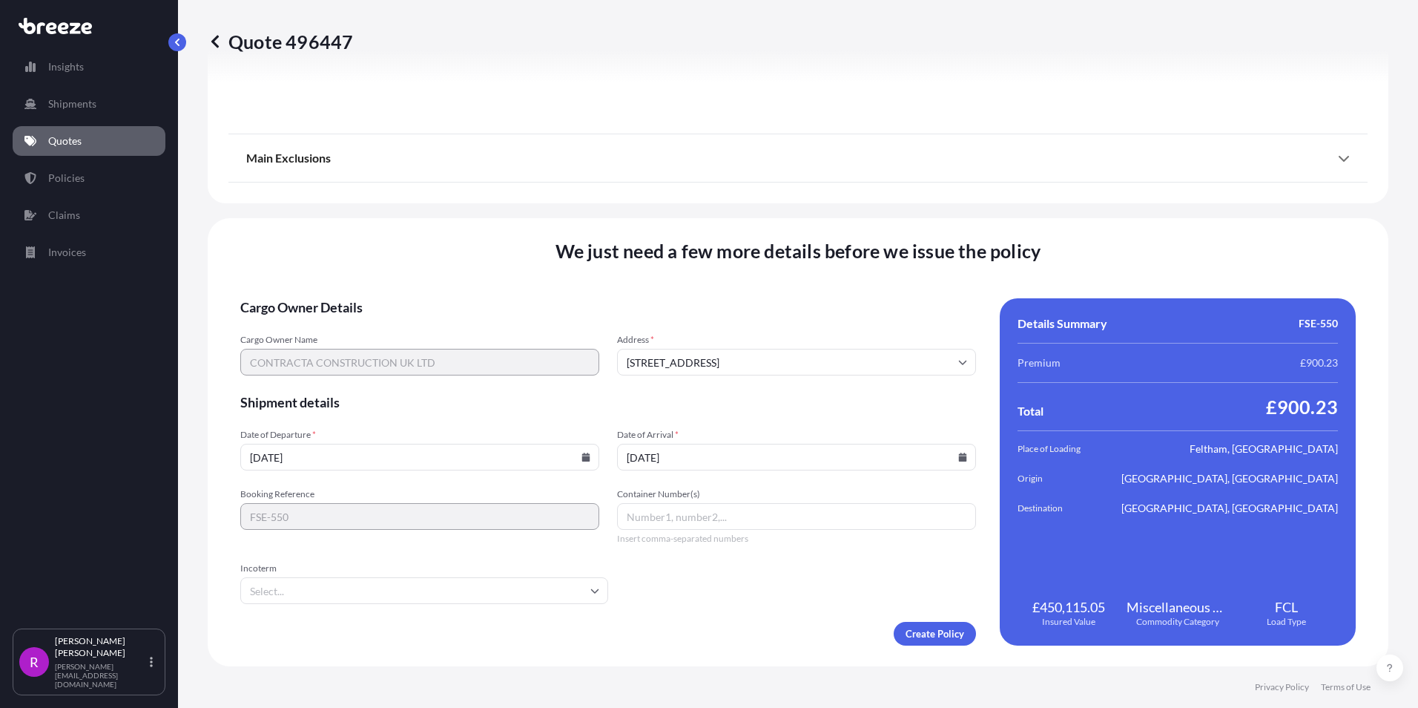
paste input "MSDU8866835"
click at [752, 522] on input "MSDU8866835," at bounding box center [796, 516] width 359 height 27
paste input "MSNU9087383"
click at [849, 518] on input "MSDU8866835, MSNU9087383," at bounding box center [796, 516] width 359 height 27
paste input "MSNU9551386"
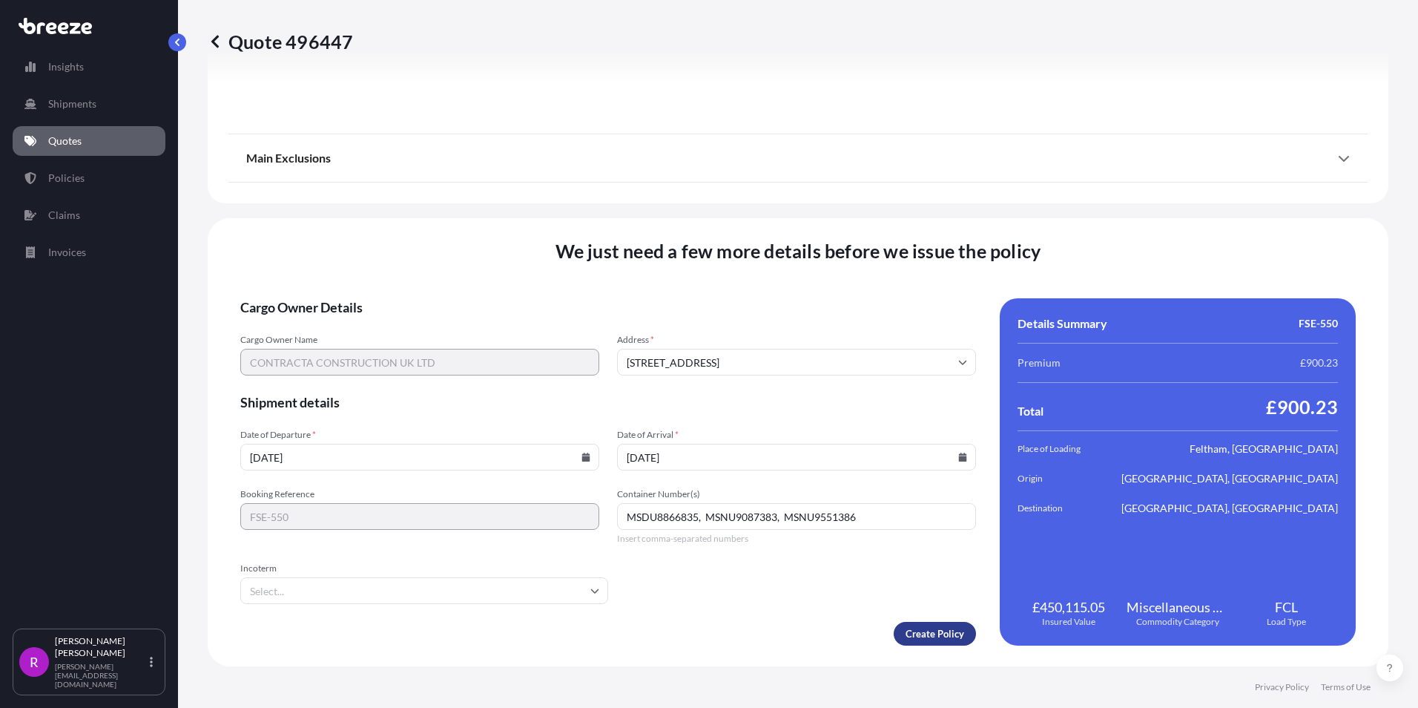
type input "MSDU8866835, MSNU9087383, MSNU9551386"
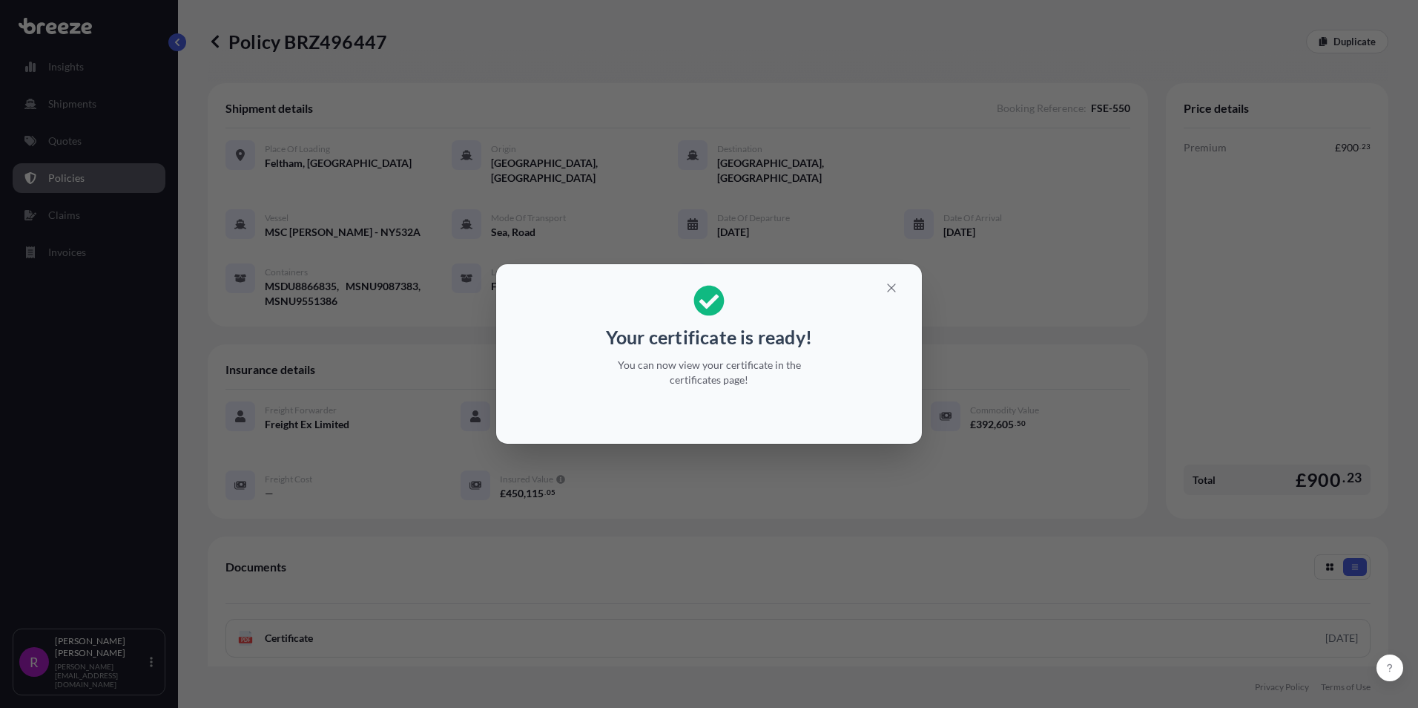
click at [829, 545] on div "Your certificate is ready! You can now view your certificate in the certificate…" at bounding box center [709, 354] width 1418 height 708
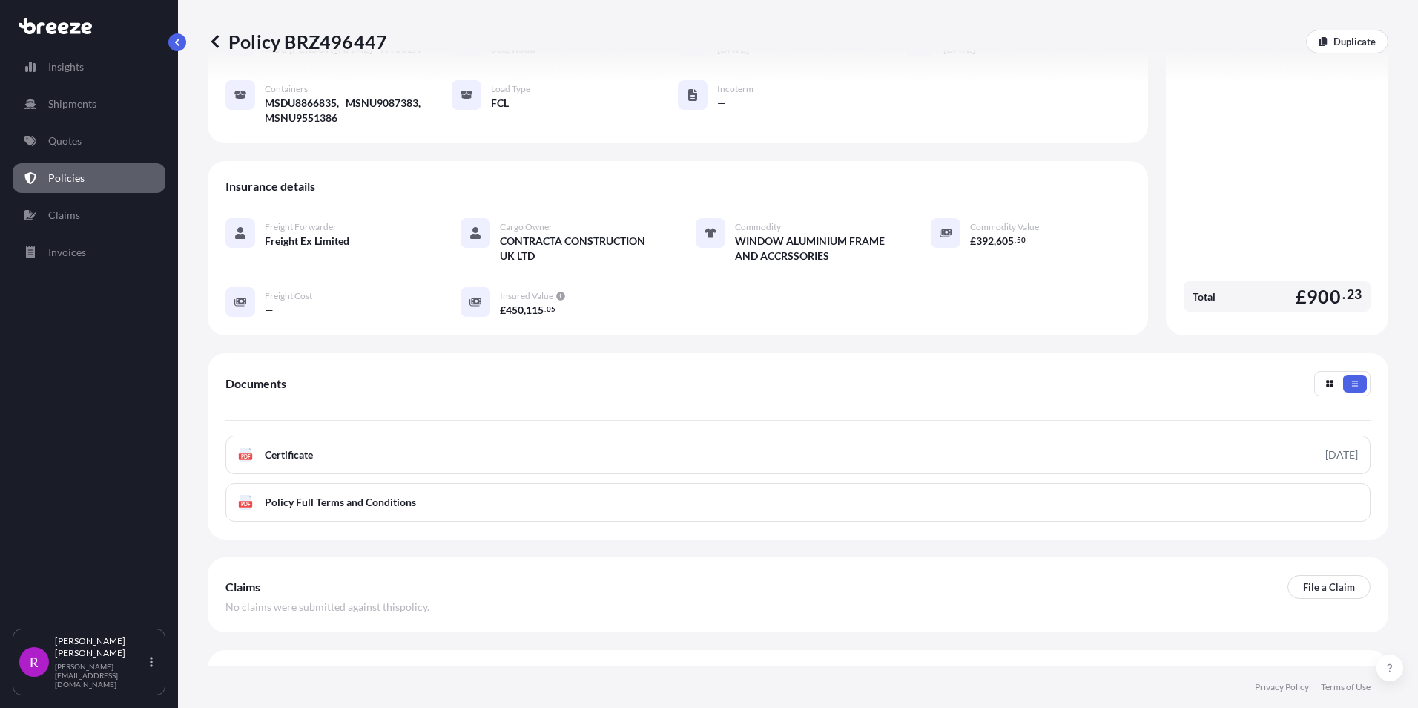
scroll to position [200, 0]
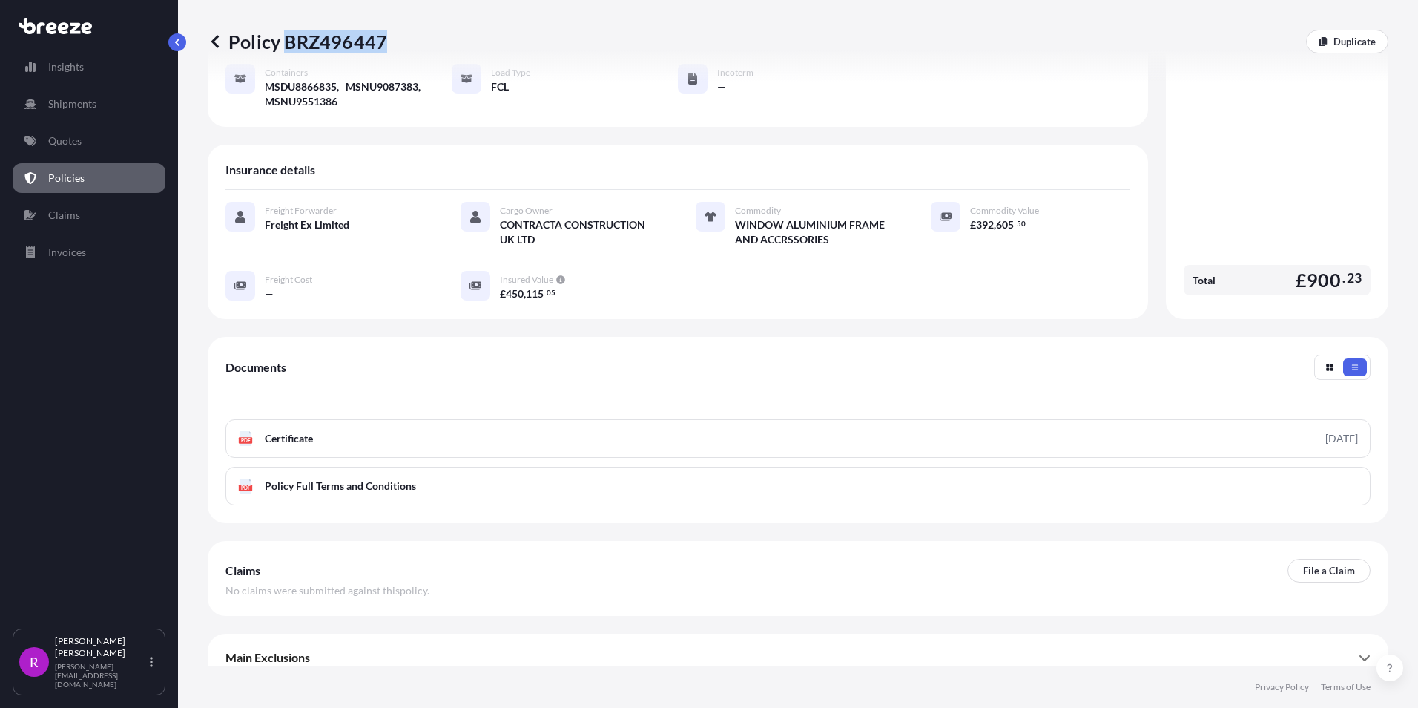
drag, startPoint x: 285, startPoint y: 45, endPoint x: 384, endPoint y: 47, distance: 99.4
click at [384, 47] on p "Policy BRZ496447" at bounding box center [297, 42] width 179 height 24
drag, startPoint x: 384, startPoint y: 47, endPoint x: 352, endPoint y: 41, distance: 33.2
copy p "BRZ496447"
